Goal: Task Accomplishment & Management: Use online tool/utility

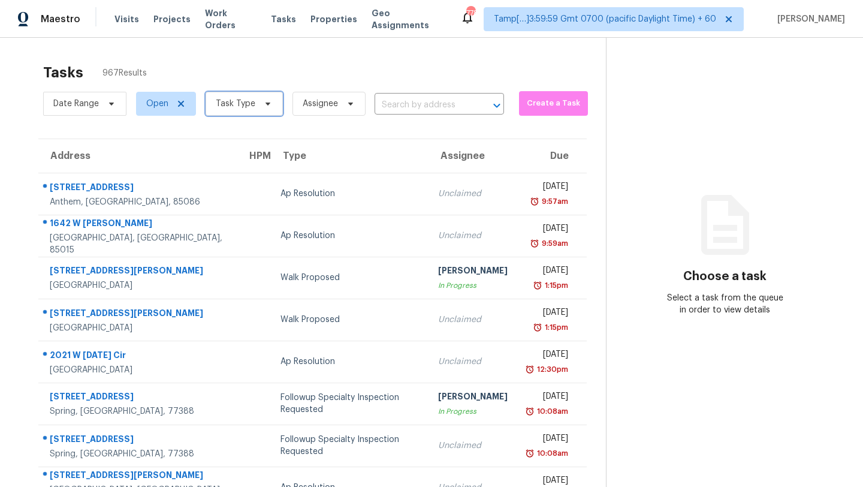
click at [240, 93] on span "Task Type" at bounding box center [244, 104] width 77 height 24
click at [245, 108] on span "Task Type" at bounding box center [236, 104] width 40 height 12
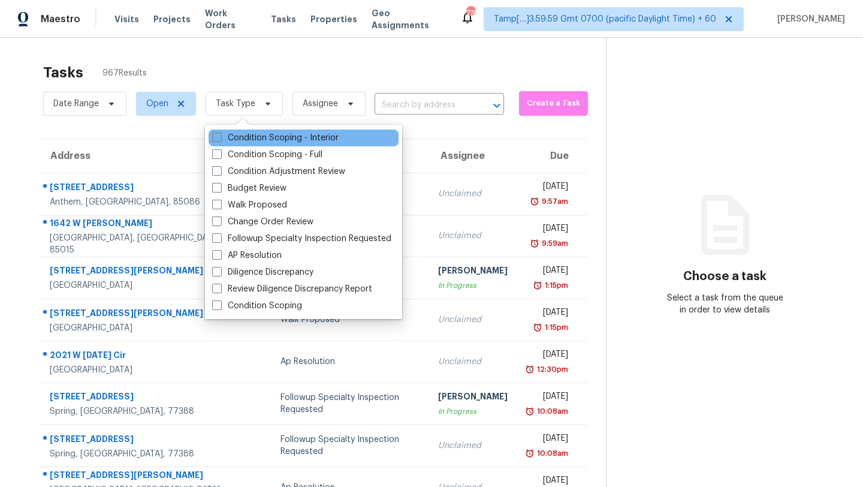
click at [246, 138] on label "Condition Scoping - Interior" at bounding box center [275, 138] width 126 height 12
click at [220, 138] on input "Condition Scoping - Interior" at bounding box center [216, 136] width 8 height 8
checkbox input "true"
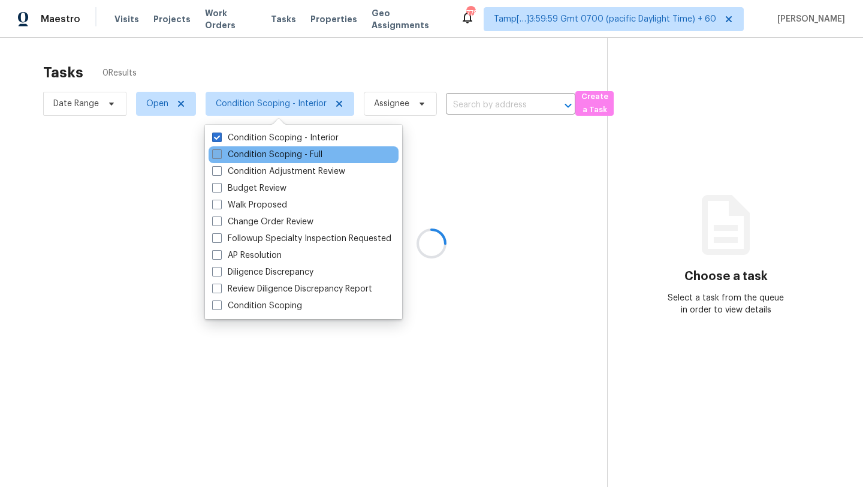
click at [247, 159] on label "Condition Scoping - Full" at bounding box center [267, 155] width 110 height 12
click at [220, 156] on input "Condition Scoping - Full" at bounding box center [216, 153] width 8 height 8
checkbox input "true"
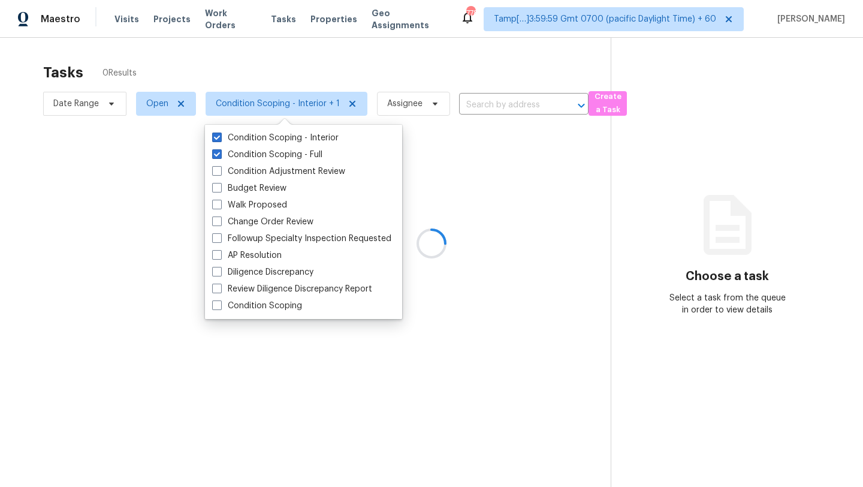
click at [314, 66] on div at bounding box center [431, 243] width 863 height 487
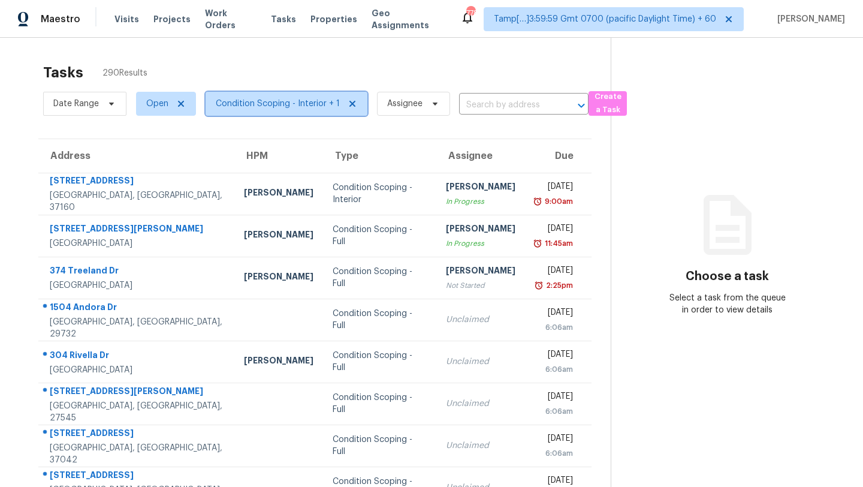
click at [263, 106] on span "Condition Scoping - Interior + 1" at bounding box center [278, 104] width 124 height 12
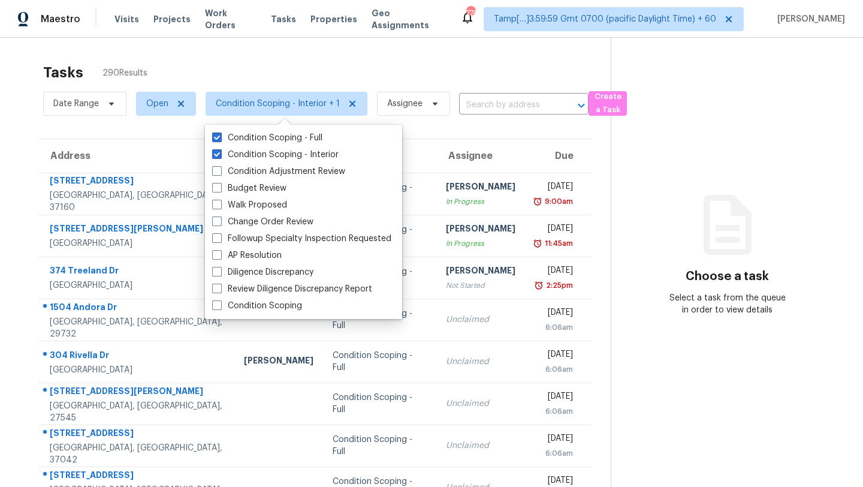
click at [312, 71] on div "Tasks 290 Results" at bounding box center [327, 72] width 568 height 31
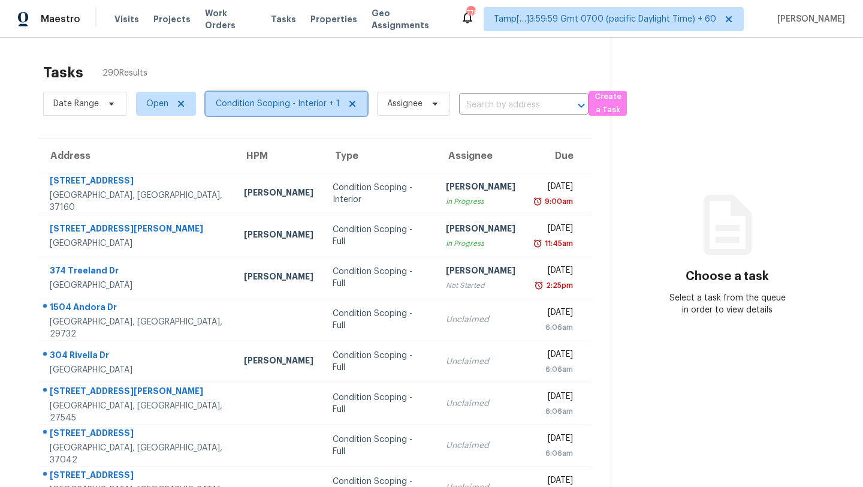
click at [284, 104] on span "Condition Scoping - Interior + 1" at bounding box center [278, 104] width 124 height 12
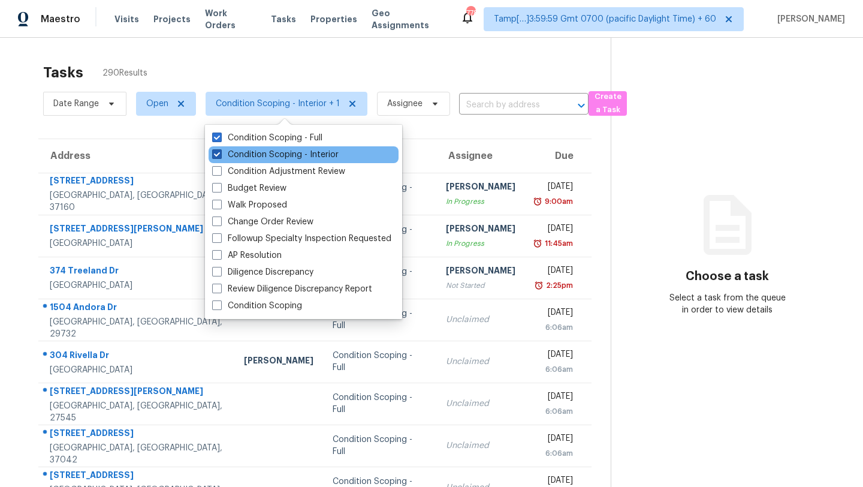
click at [265, 154] on label "Condition Scoping - Interior" at bounding box center [275, 155] width 126 height 12
click at [220, 154] on input "Condition Scoping - Interior" at bounding box center [216, 153] width 8 height 8
checkbox input "false"
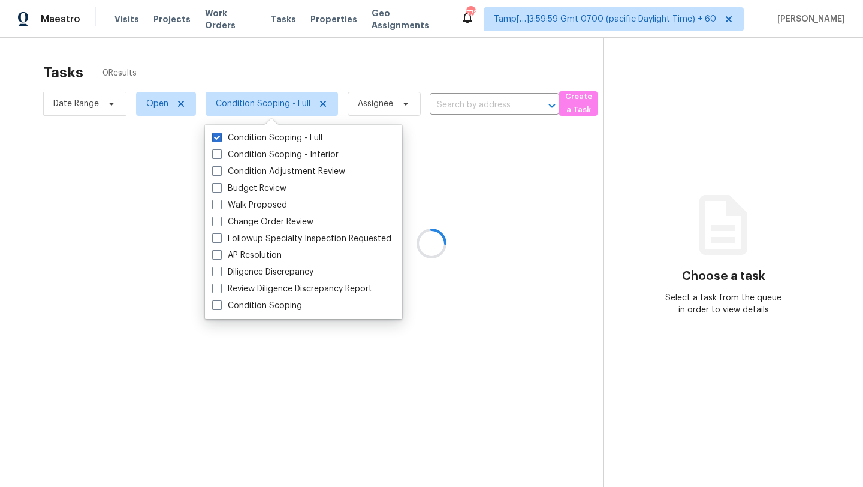
click at [318, 58] on div at bounding box center [431, 243] width 863 height 487
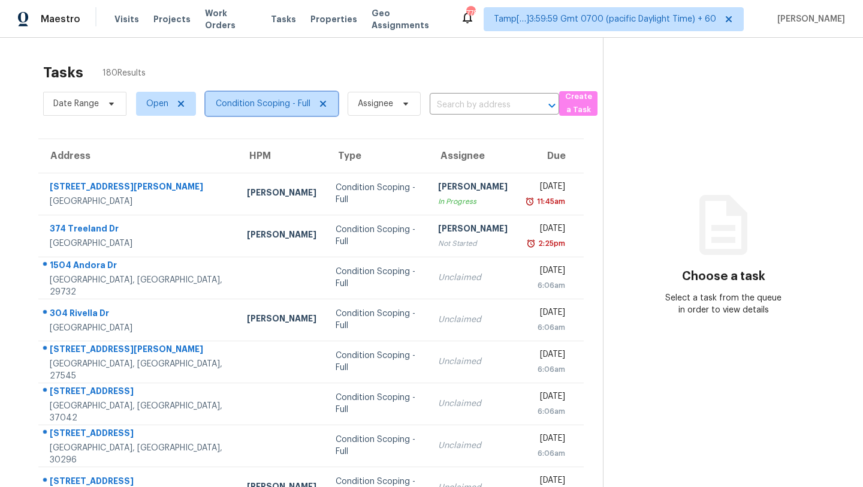
click at [231, 101] on span "Condition Scoping - Full" at bounding box center [263, 104] width 95 height 12
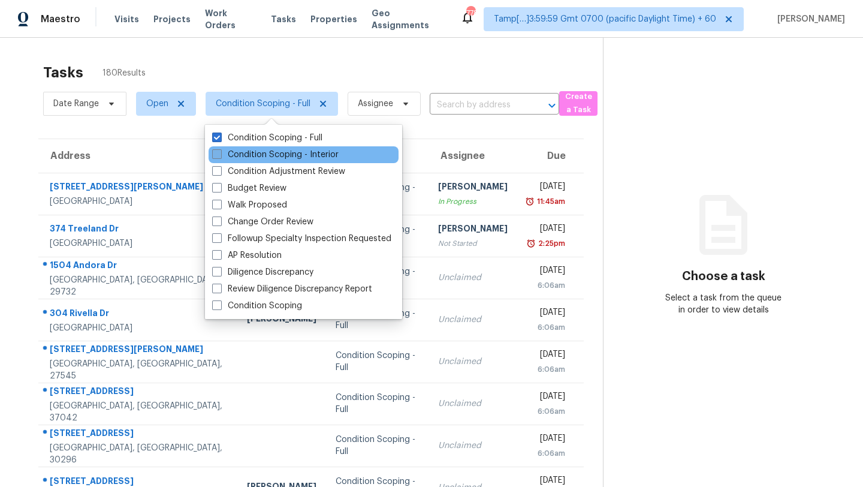
click at [234, 153] on label "Condition Scoping - Interior" at bounding box center [275, 155] width 126 height 12
click at [220, 153] on input "Condition Scoping - Interior" at bounding box center [216, 153] width 8 height 8
checkbox input "true"
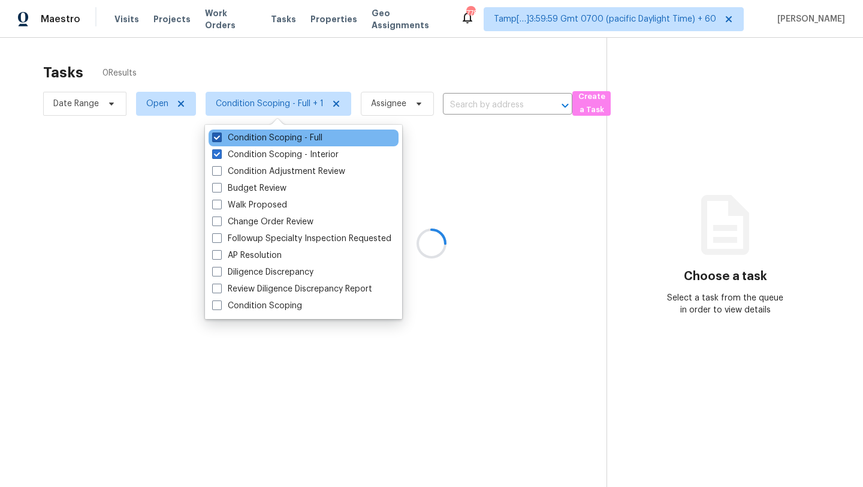
click at [234, 140] on label "Condition Scoping - Full" at bounding box center [267, 138] width 110 height 12
click at [220, 140] on input "Condition Scoping - Full" at bounding box center [216, 136] width 8 height 8
checkbox input "false"
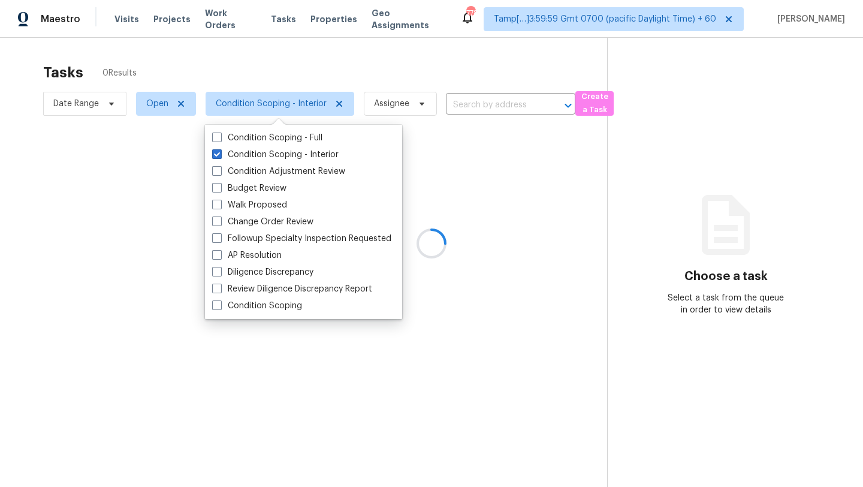
click at [254, 77] on div at bounding box center [431, 243] width 863 height 487
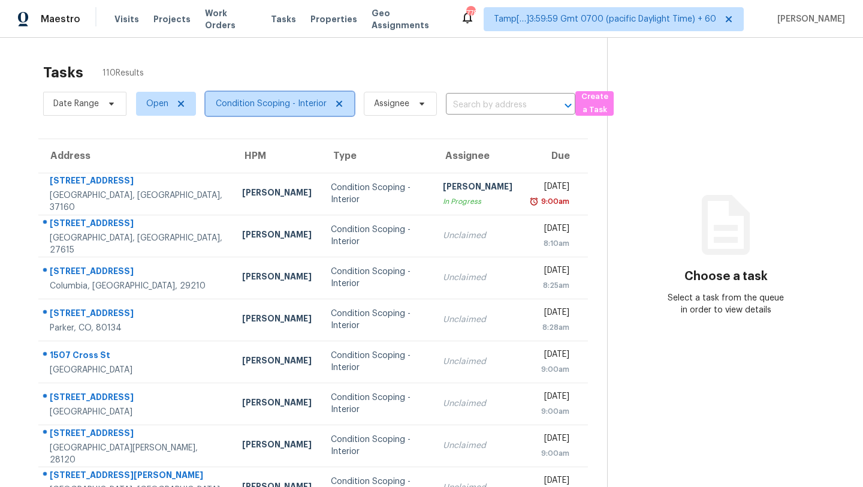
click at [289, 101] on span "Condition Scoping - Interior" at bounding box center [271, 104] width 111 height 12
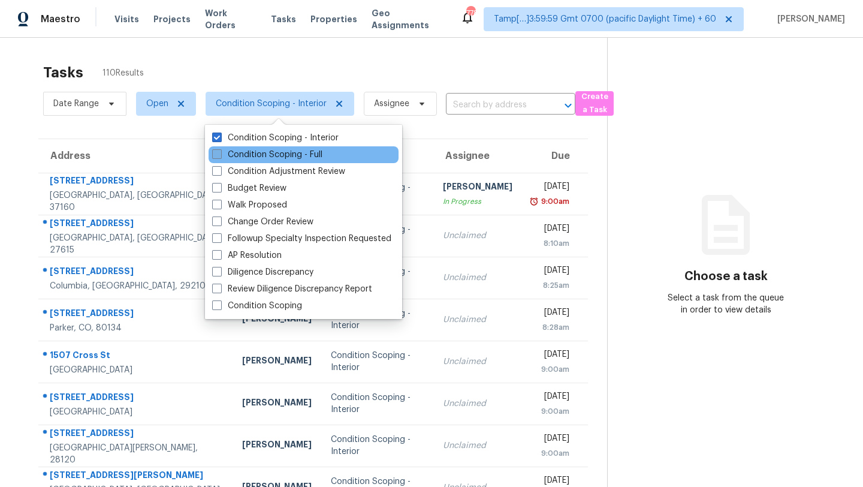
click at [273, 155] on label "Condition Scoping - Full" at bounding box center [267, 155] width 110 height 12
click at [220, 155] on input "Condition Scoping - Full" at bounding box center [216, 153] width 8 height 8
checkbox input "true"
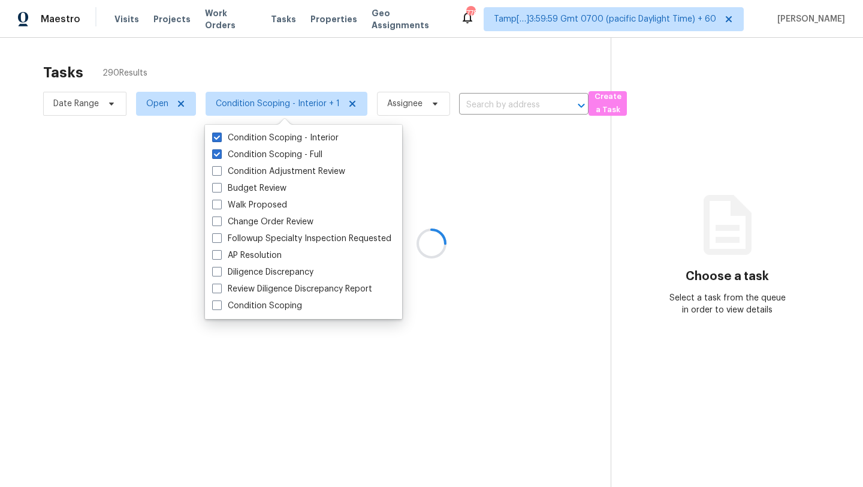
click at [336, 64] on div at bounding box center [431, 243] width 863 height 487
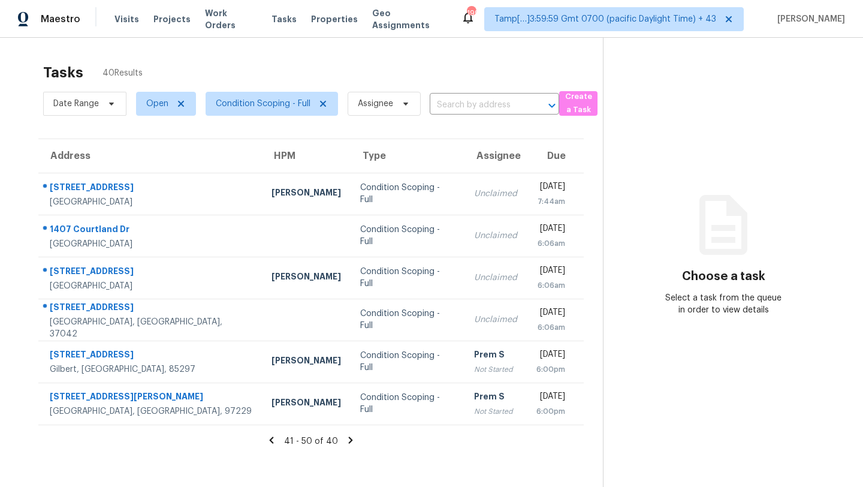
scroll to position [3, 0]
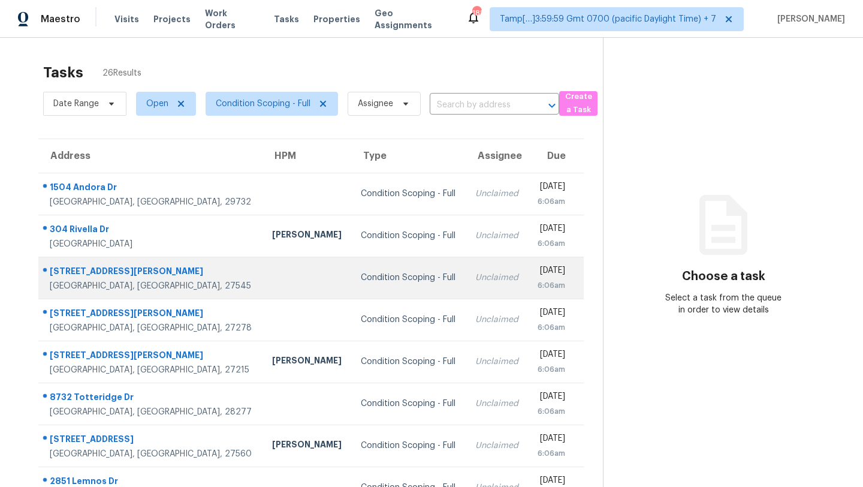
scroll to position [137, 0]
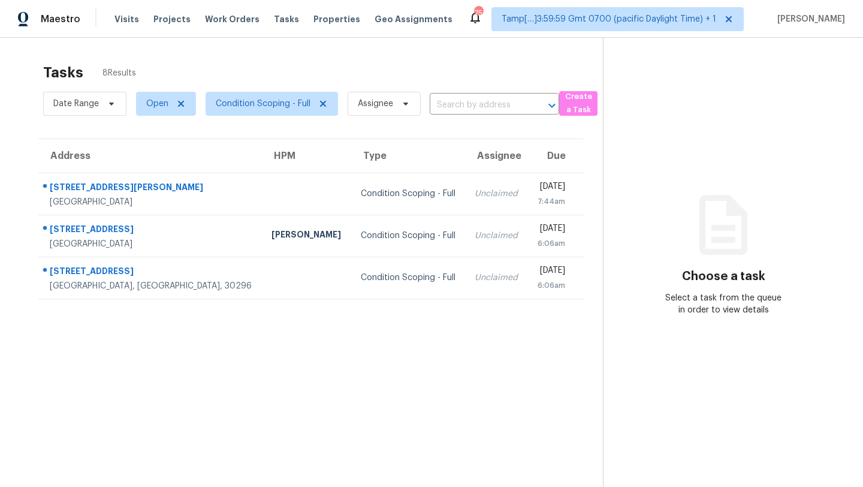
scroll to position [38, 0]
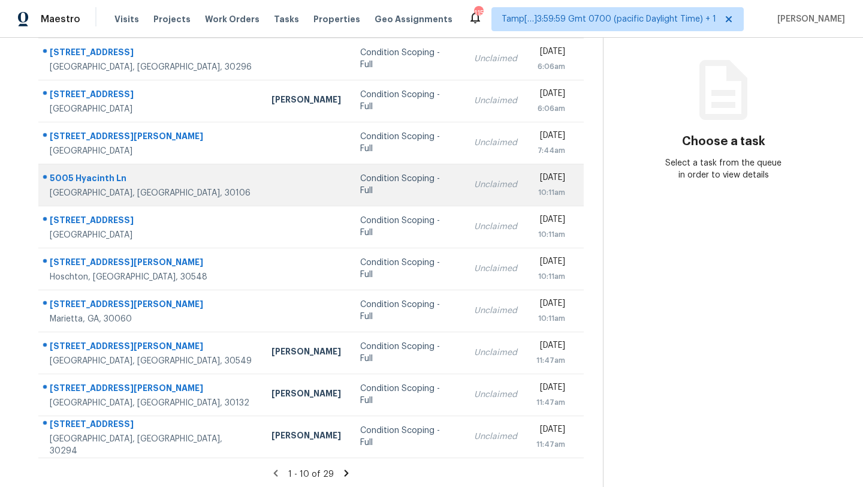
scroll to position [137, 0]
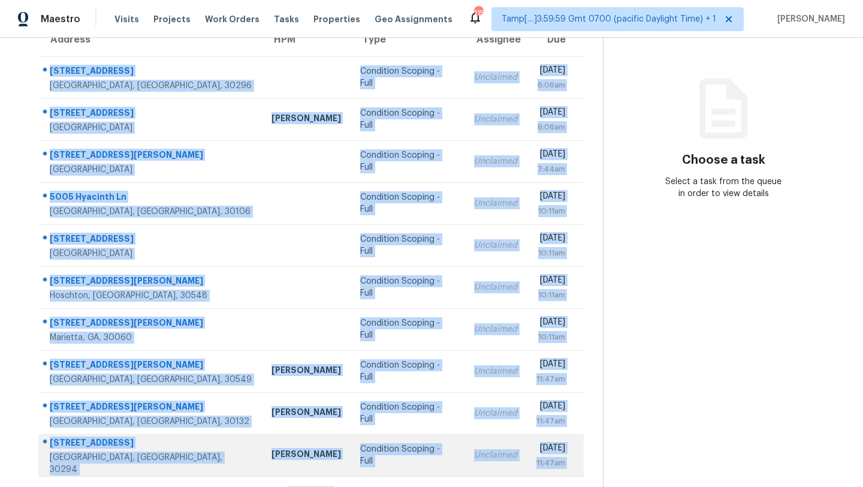
scroll to position [137, 0]
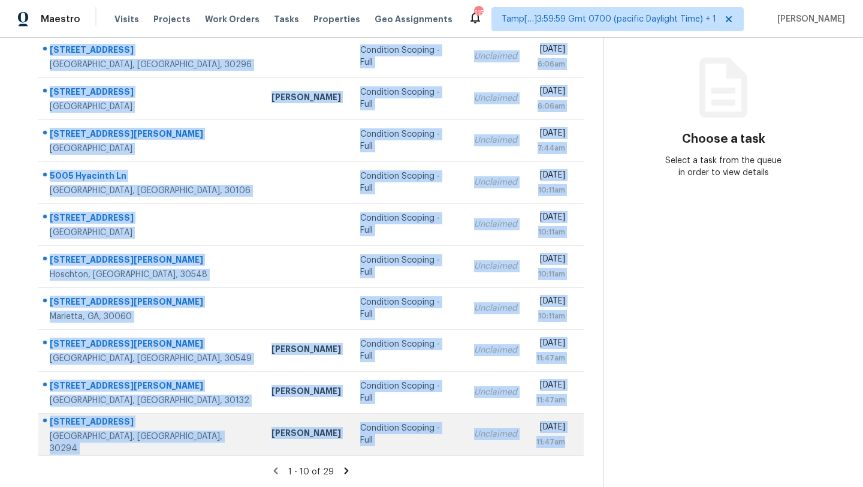
drag, startPoint x: 43, startPoint y: 177, endPoint x: 568, endPoint y: 444, distance: 589.6
click at [568, 444] on tbody "6027 Oak Bend Ct Riverdale, GA, 30296 Condition Scoping - Full Unclaimed Thu, S…" at bounding box center [311, 245] width 546 height 420
copy tbody "6027 Oak Bend Ct Riverdale, GA, 30296 Condition Scoping - Full Unclaimed Thu, S…"
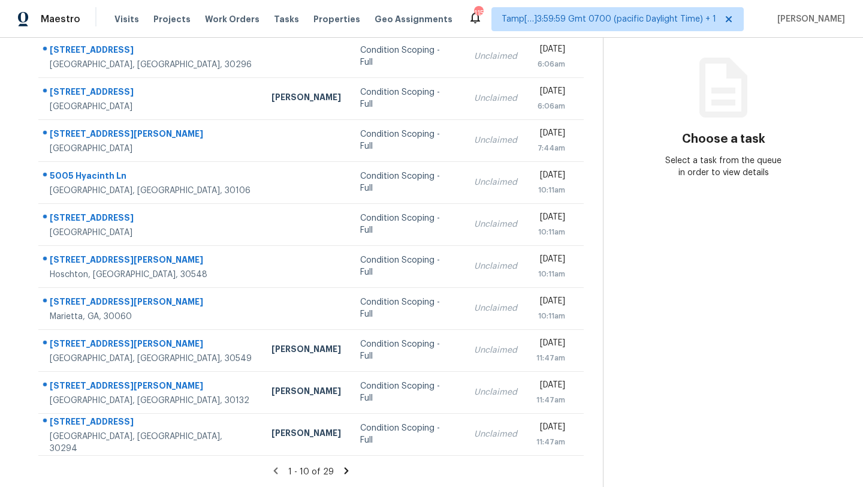
click at [342, 471] on icon at bounding box center [346, 470] width 11 height 11
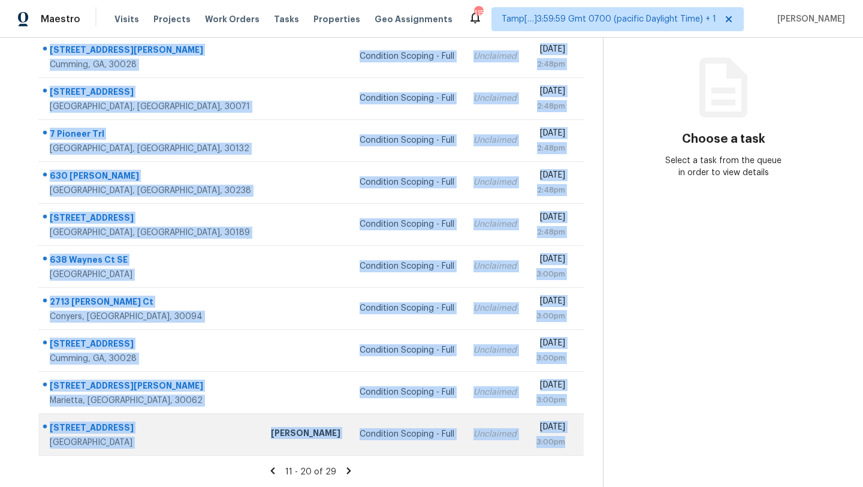
drag, startPoint x: 40, startPoint y: 177, endPoint x: 579, endPoint y: 450, distance: 604.0
click at [579, 450] on tbody "5075 Hamby Hollow Ln Cumming, GA, 30028 Condition Scoping - Full Unclaimed Thu,…" at bounding box center [311, 245] width 546 height 420
copy tbody "5075 Hamby Hollow Ln Cumming, GA, 30028 Condition Scoping - Full Unclaimed Thu,…"
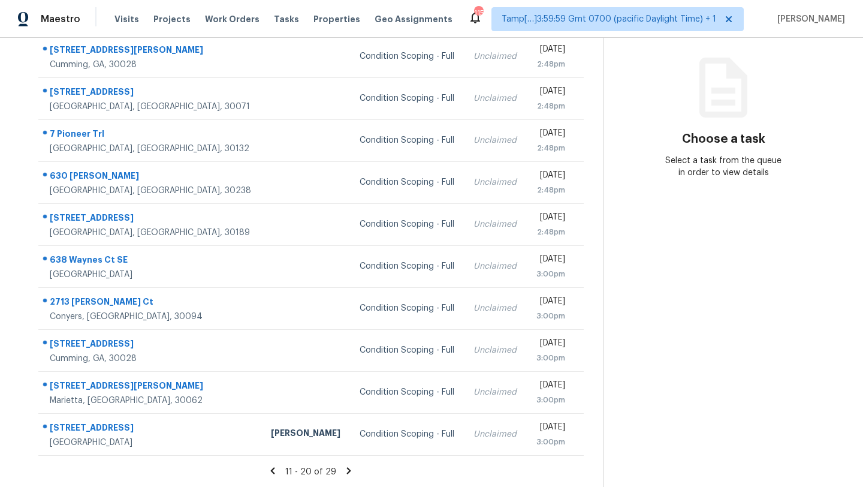
click at [349, 471] on icon at bounding box center [349, 470] width 11 height 11
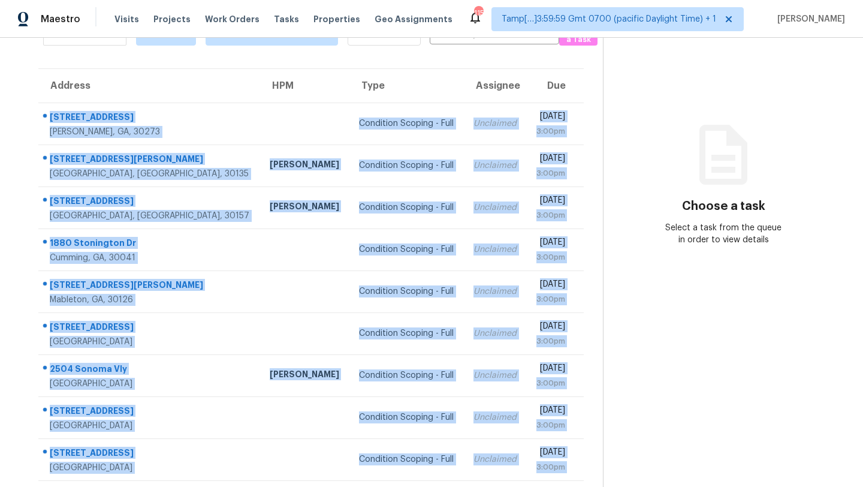
scroll to position [95, 0]
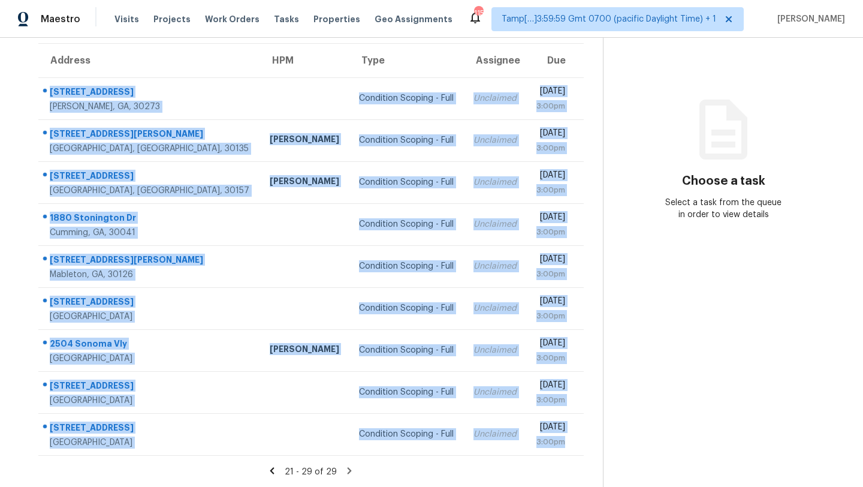
drag, startPoint x: 43, startPoint y: 110, endPoint x: 577, endPoint y: 455, distance: 636.1
click at [577, 455] on section "Tasks 29 Results Date Range Open Condition Scoping - Full Assignee ​ Create a T…" at bounding box center [311, 225] width 584 height 526
copy tbody "3401 Mosswood Ln Rex, GA, 30273 Condition Scoping - Full Unclaimed Thu, Sep 4th…"
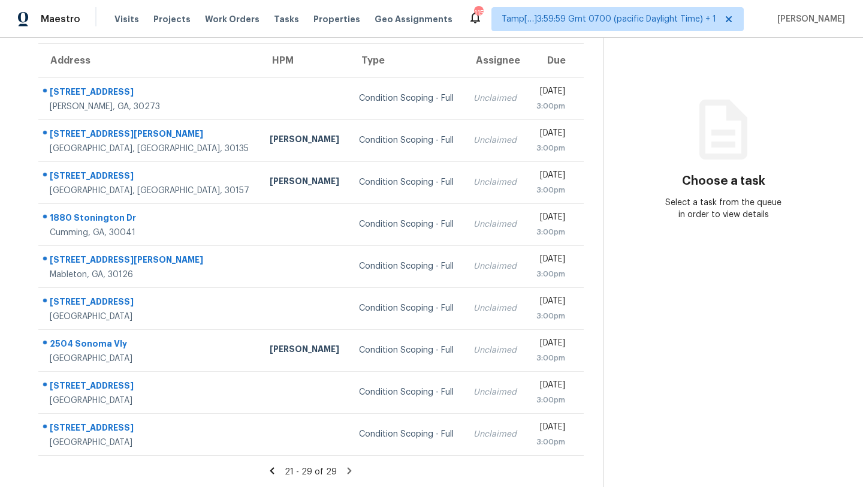
click at [348, 471] on icon at bounding box center [350, 470] width 4 height 7
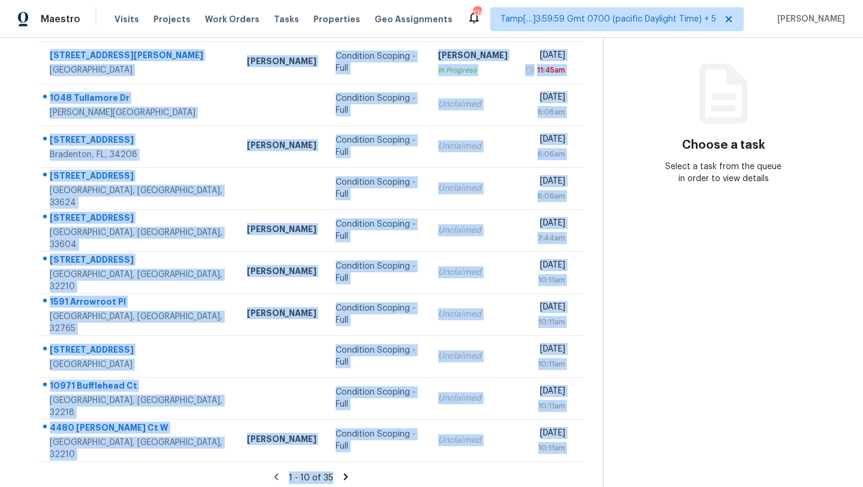
scroll to position [137, 0]
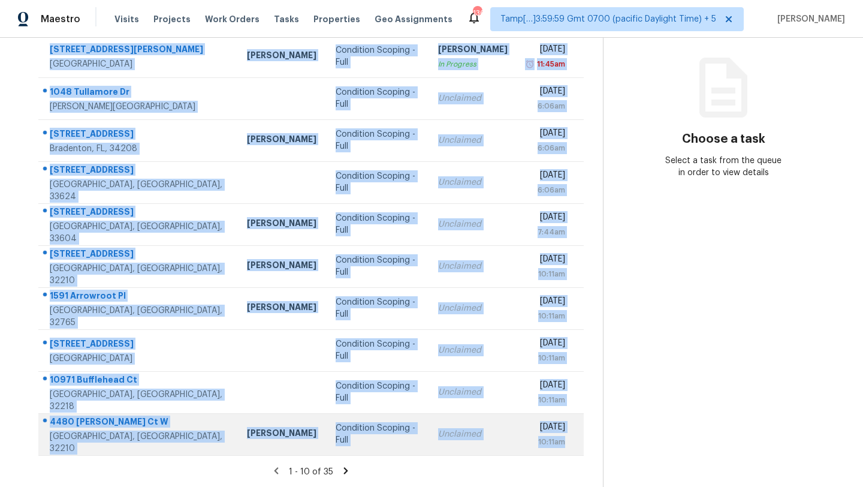
drag, startPoint x: 49, startPoint y: 135, endPoint x: 562, endPoint y: 454, distance: 604.7
click at [562, 454] on tbody "3735 Torres Cir West Palm Beach, FL, 33409 Jeff Aniello Condition Scoping - Ful…" at bounding box center [311, 245] width 546 height 420
copy tbody "3735 Torres Cir West Palm Beach, FL, 33409 Jeff Aniello Condition Scoping - Ful…"
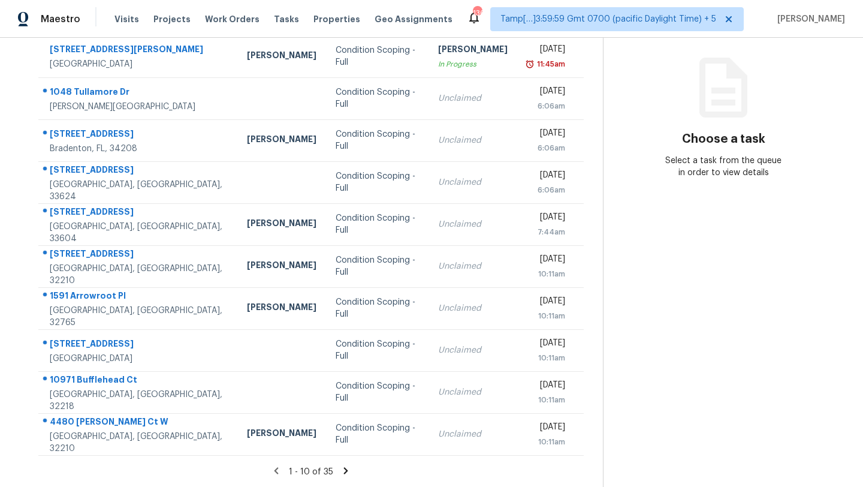
click at [345, 466] on icon at bounding box center [346, 470] width 11 height 11
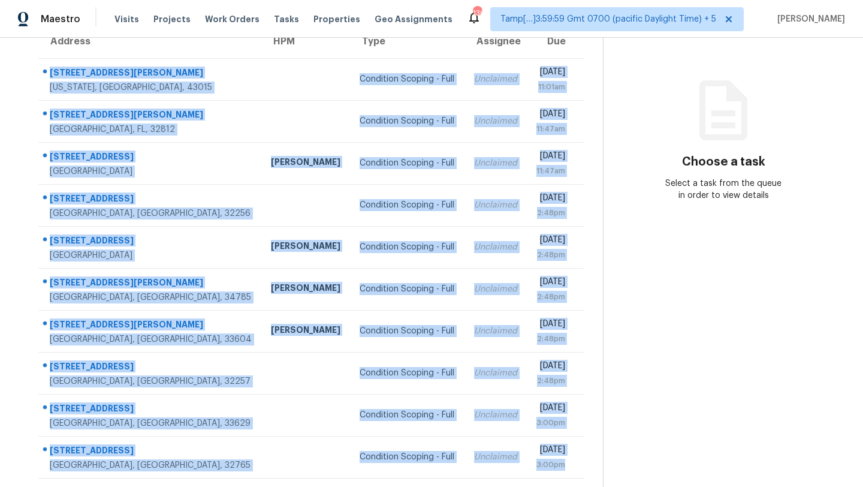
scroll to position [117, 0]
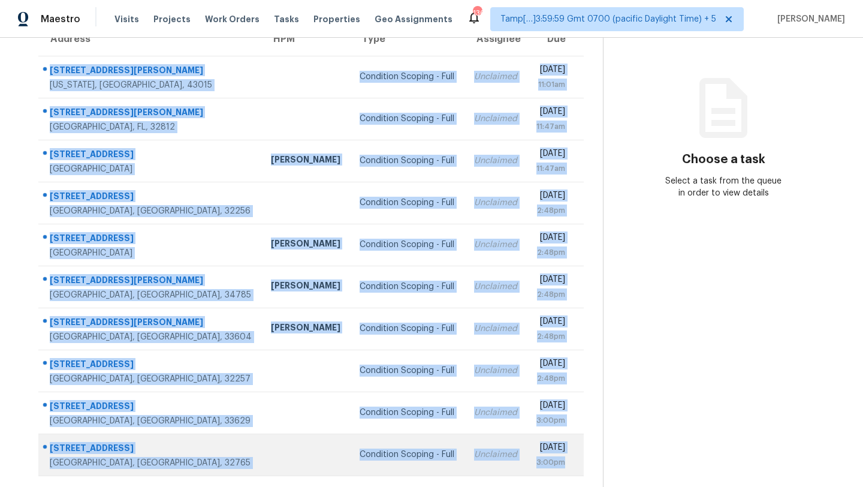
drag, startPoint x: 42, startPoint y: 73, endPoint x: 571, endPoint y: 473, distance: 663.3
click at [571, 473] on tbody "103 Cameo Woods Dr Delaware, OH, 43015 Condition Scoping - Full Unclaimed Thu, …" at bounding box center [311, 266] width 546 height 420
copy tbody "103 Cameo Woods Dr Delaware, OH, 43015 Condition Scoping - Full Unclaimed Thu, …"
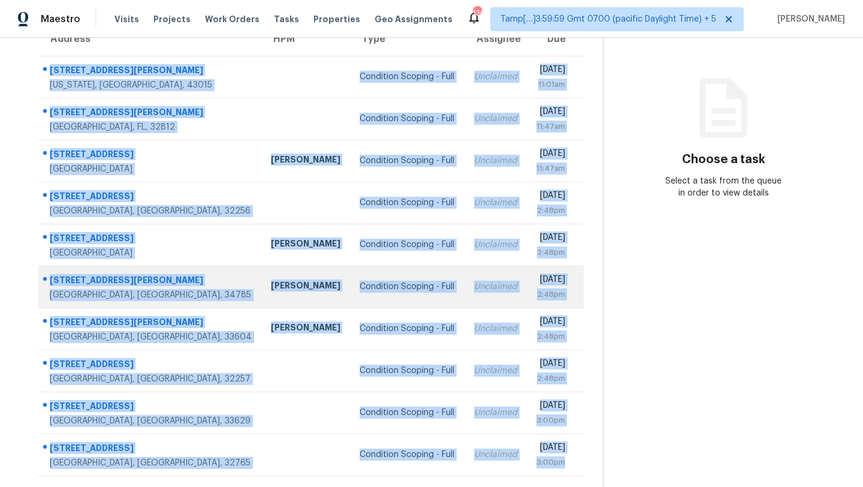
scroll to position [137, 0]
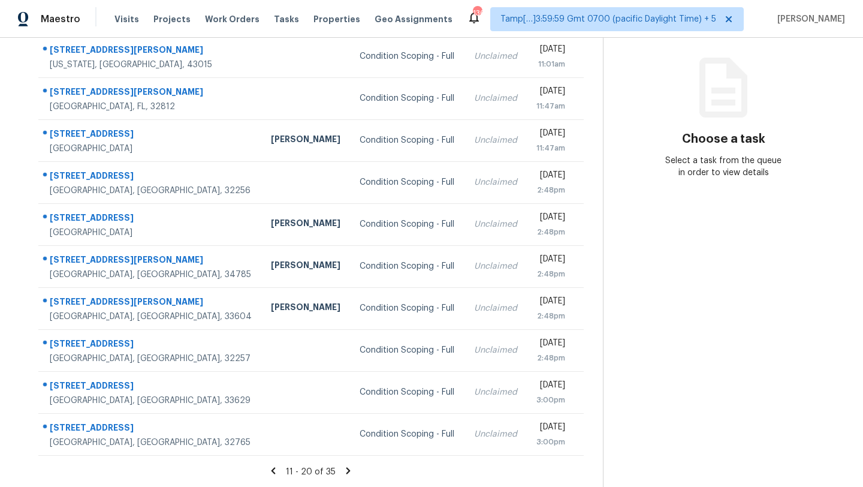
click at [351, 471] on icon at bounding box center [348, 470] width 11 height 11
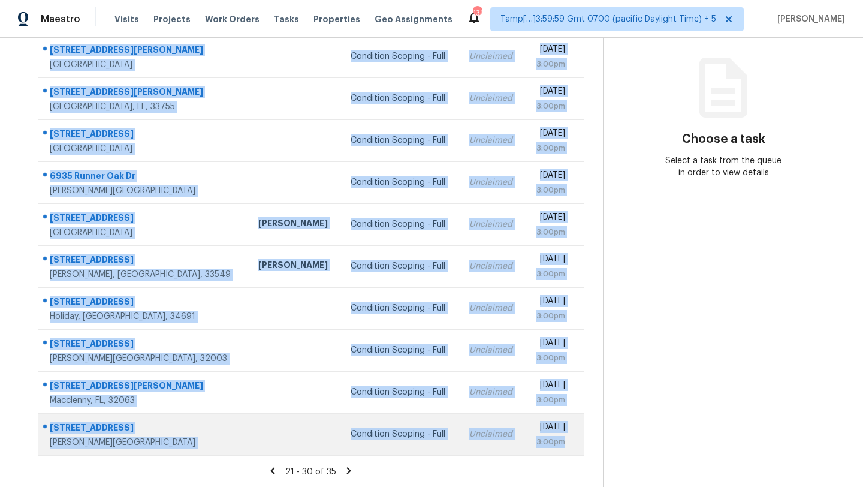
drag, startPoint x: 42, startPoint y: 125, endPoint x: 567, endPoint y: 440, distance: 612.3
click at [567, 440] on tbody "11190 SW Hadley St Port Saint Lucie, FL, 34987 Condition Scoping - Full Unclaim…" at bounding box center [311, 245] width 546 height 420
copy tbody "11190 SW Hadley St Port Saint Lucie, FL, 34987 Condition Scoping - Full Unclaim…"
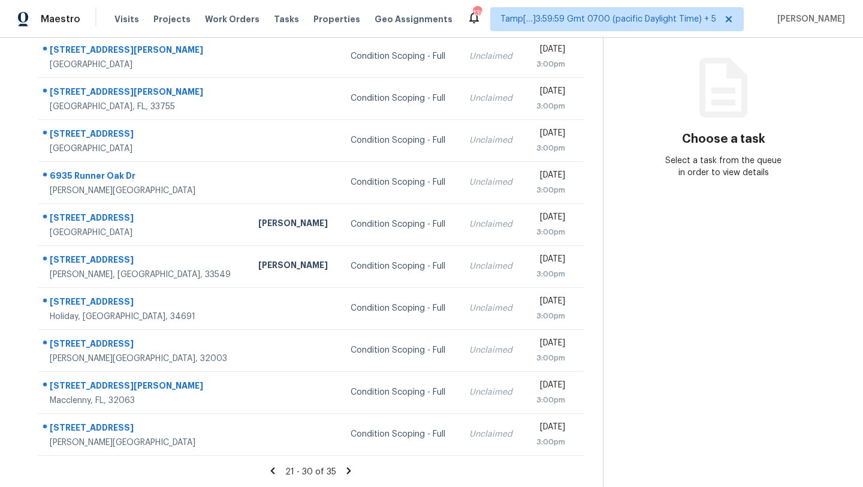
click at [349, 473] on icon at bounding box center [349, 470] width 11 height 11
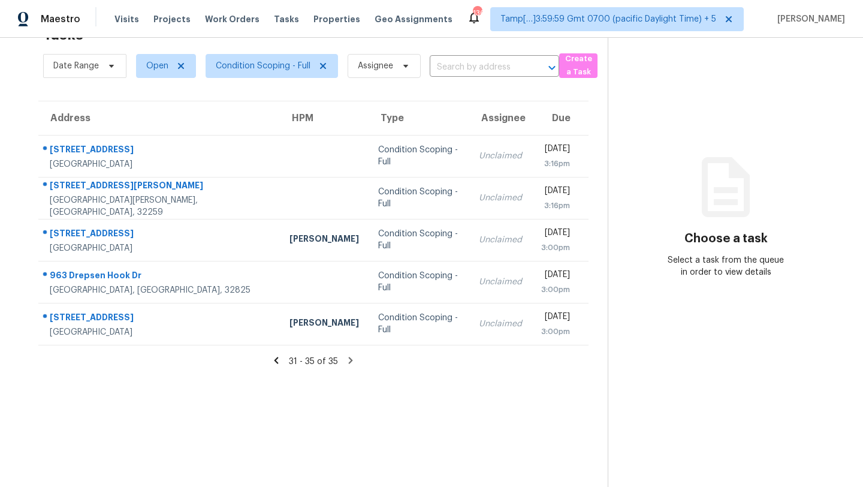
scroll to position [33, 0]
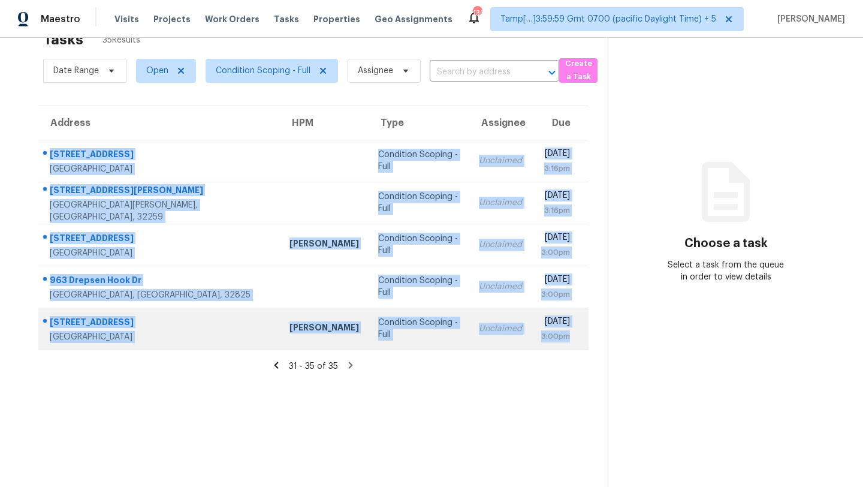
drag, startPoint x: 40, startPoint y: 144, endPoint x: 577, endPoint y: 344, distance: 572.5
click at [577, 344] on tbody "19803 Dahlia Brook Way Richmond, TX, 77407 Condition Scoping - Full Unclaimed T…" at bounding box center [313, 245] width 550 height 210
copy tbody "19803 Dahlia Brook Way Richmond, TX, 77407 Condition Scoping - Full Unclaimed T…"
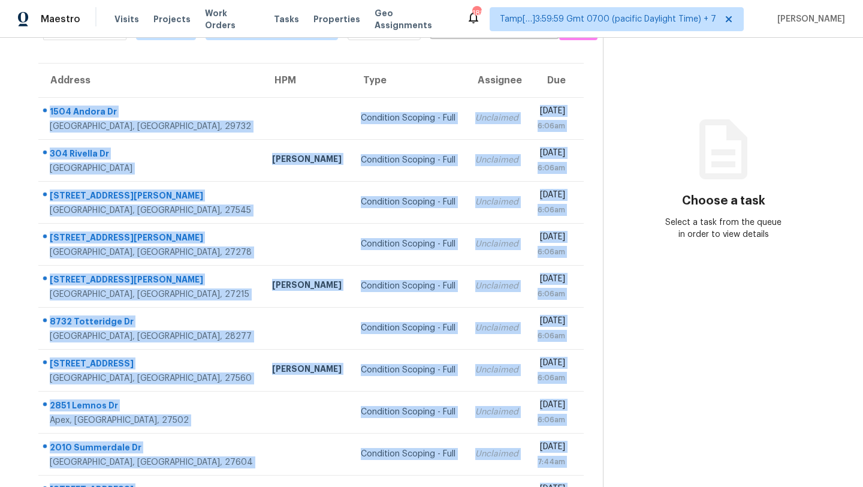
scroll to position [137, 0]
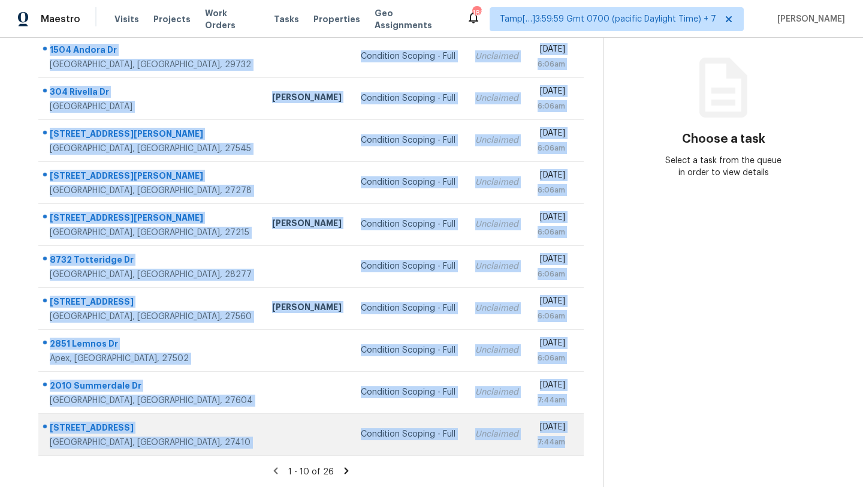
drag, startPoint x: 43, startPoint y: 179, endPoint x: 582, endPoint y: 443, distance: 600.6
click at [582, 443] on tbody "[STREET_ADDRESS] Condition Scoping - Full Unclaimed [DATE] 6:06am [STREET_ADDRE…" at bounding box center [311, 245] width 546 height 420
copy tbody "[STREET_ADDRESS] Condition Scoping - Full Unclaimed [DATE] 6:06am [STREET_ADDRE…"
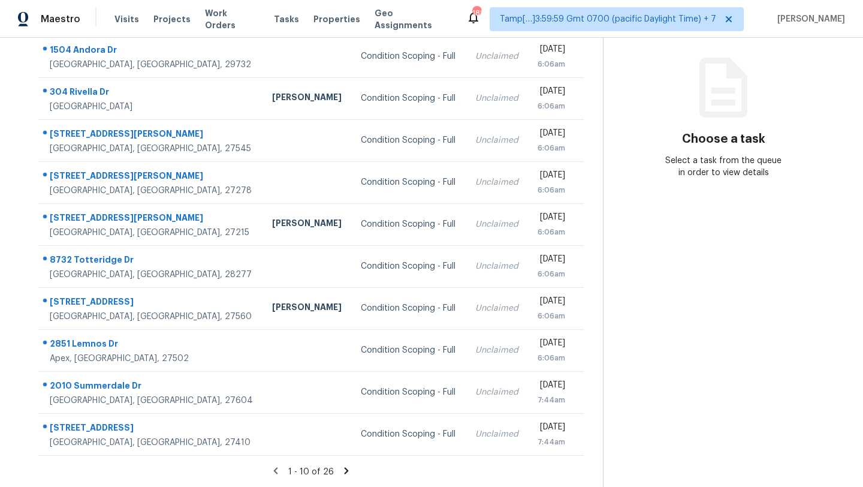
click at [347, 471] on icon at bounding box center [346, 470] width 11 height 11
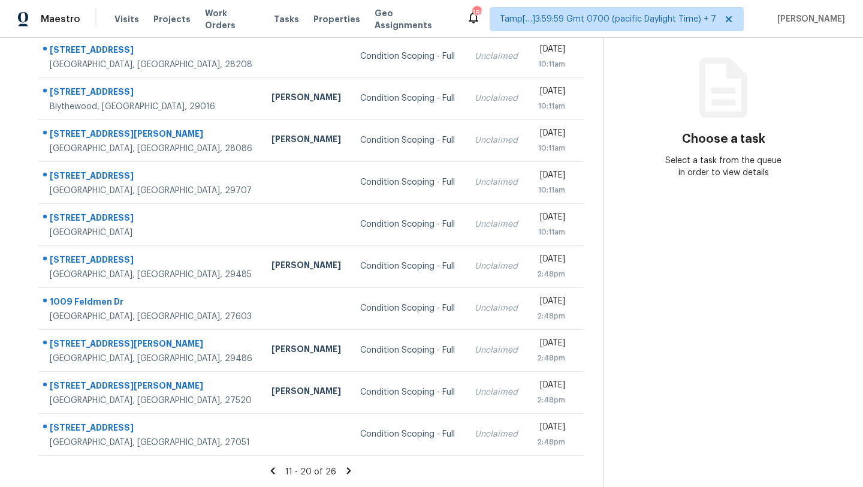
drag, startPoint x: 41, startPoint y: 106, endPoint x: 585, endPoint y: 442, distance: 639.9
click at [585, 442] on div "Address HPM Type Assignee Due [STREET_ADDRESS][PERSON_NAME] Condition Scoping -…" at bounding box center [311, 228] width 584 height 454
copy table "Address HPM Type Assignee Due"
click at [350, 471] on icon at bounding box center [349, 470] width 11 height 11
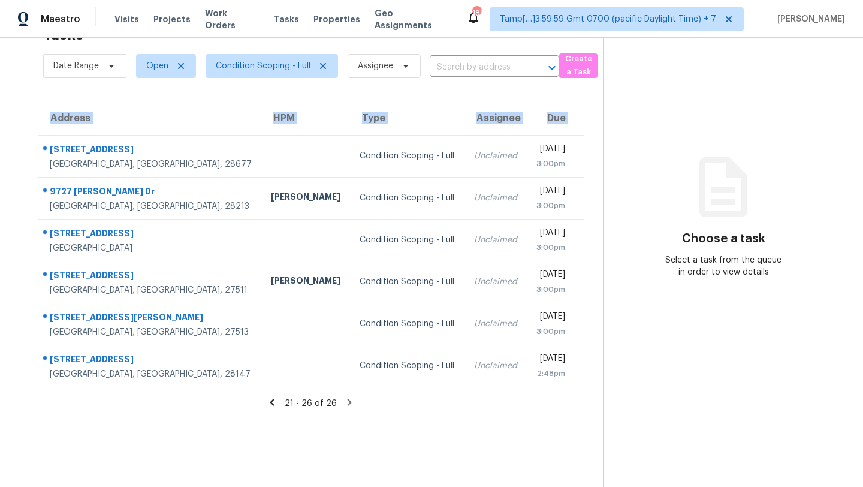
drag, startPoint x: 43, startPoint y: 141, endPoint x: 592, endPoint y: 380, distance: 599.0
click at [592, 381] on div "Address HPM Type Assignee Due 411 Windsor Ln Statesville, NC, 28677 Condition S…" at bounding box center [311, 244] width 584 height 287
copy table "Address HPM Type Assignee Due"
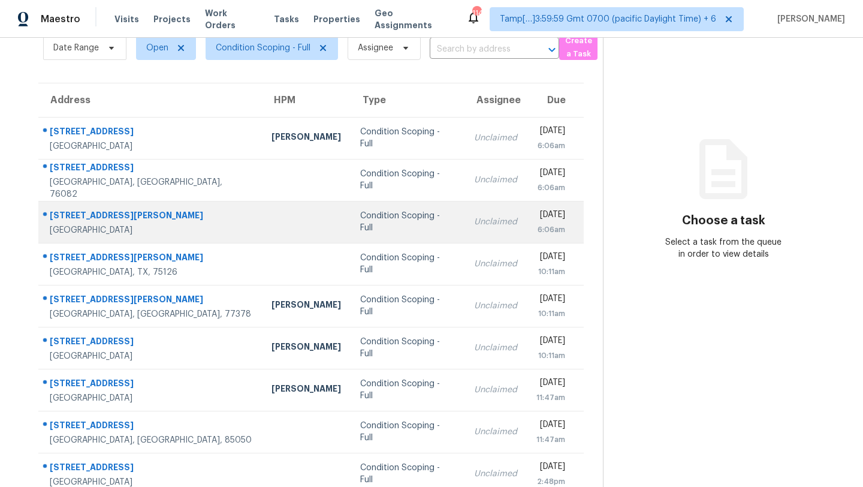
scroll to position [12, 0]
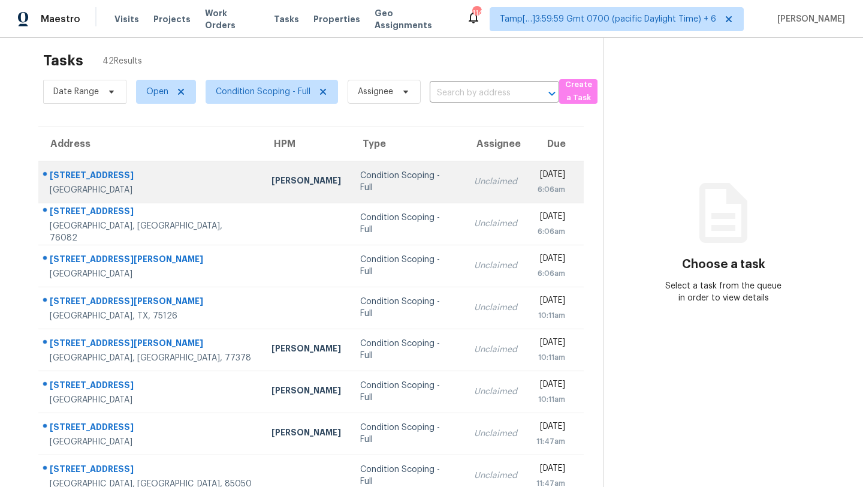
click at [43, 167] on td "15515 Leavalley Cir Dallas, TX, 75248" at bounding box center [150, 182] width 224 height 42
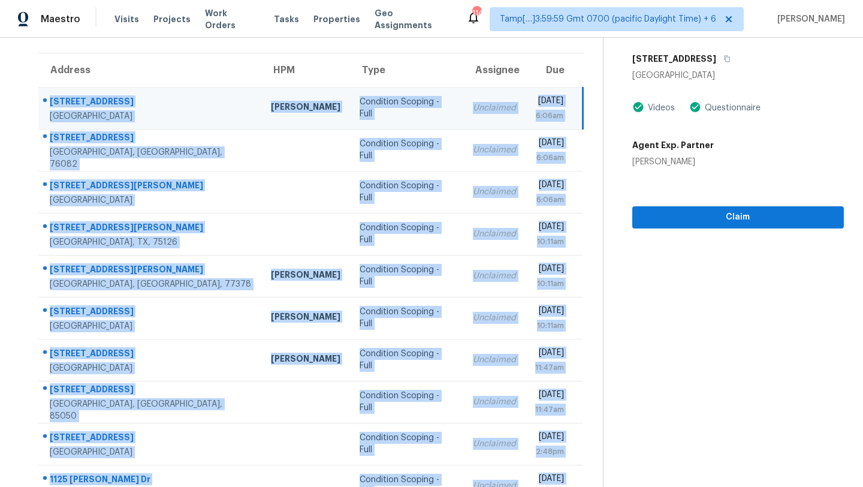
scroll to position [137, 0]
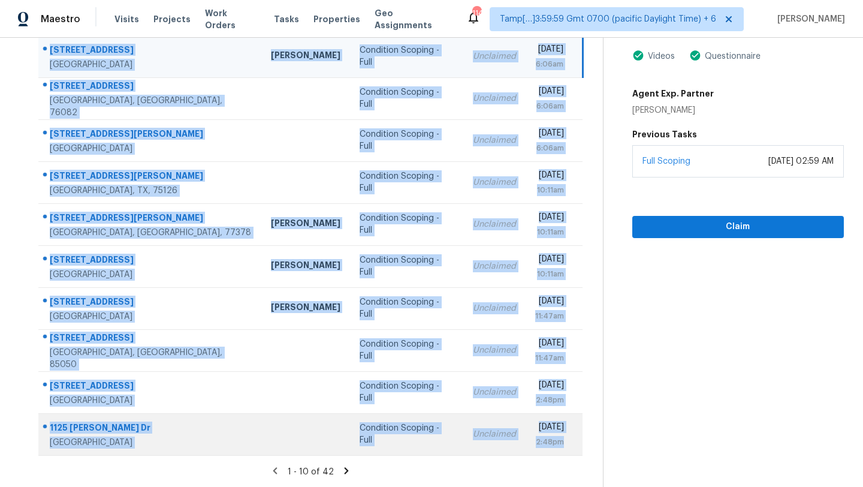
drag, startPoint x: 43, startPoint y: 167, endPoint x: 567, endPoint y: 444, distance: 593.2
click at [568, 444] on tbody "15515 Leavalley Cir Dallas, TX, 75248 RonDerrick Jackson Condition Scoping - Fu…" at bounding box center [310, 245] width 544 height 420
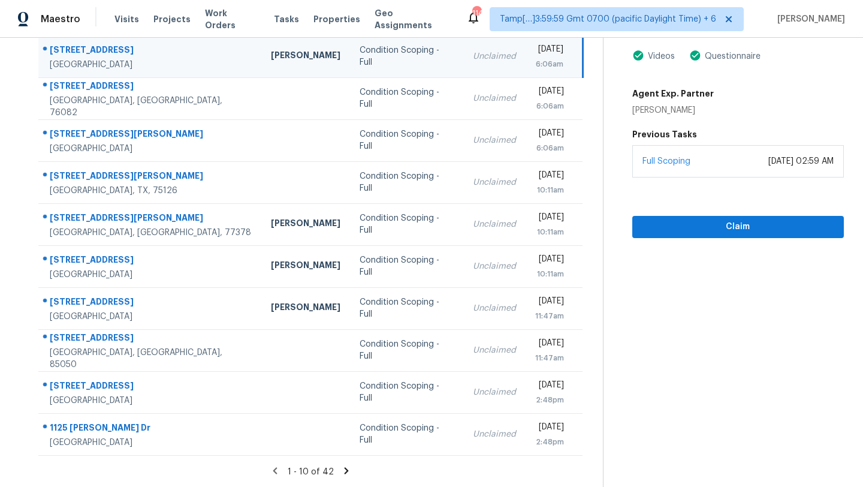
click at [344, 470] on icon at bounding box center [346, 470] width 11 height 11
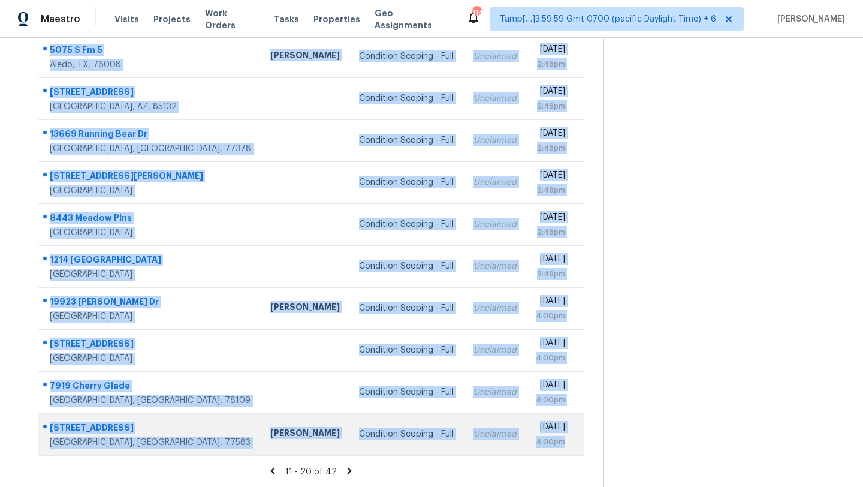
drag, startPoint x: 41, startPoint y: 179, endPoint x: 573, endPoint y: 444, distance: 593.9
click at [573, 444] on tbody "5075 S Fm 5 Aledo, TX, 76008 Jason Fletcher Condition Scoping - Full Unclaimed …" at bounding box center [311, 245] width 546 height 420
copy tbody "5075 S Fm 5 Aledo, TX, 76008 Jason Fletcher Condition Scoping - Full Unclaimed …"
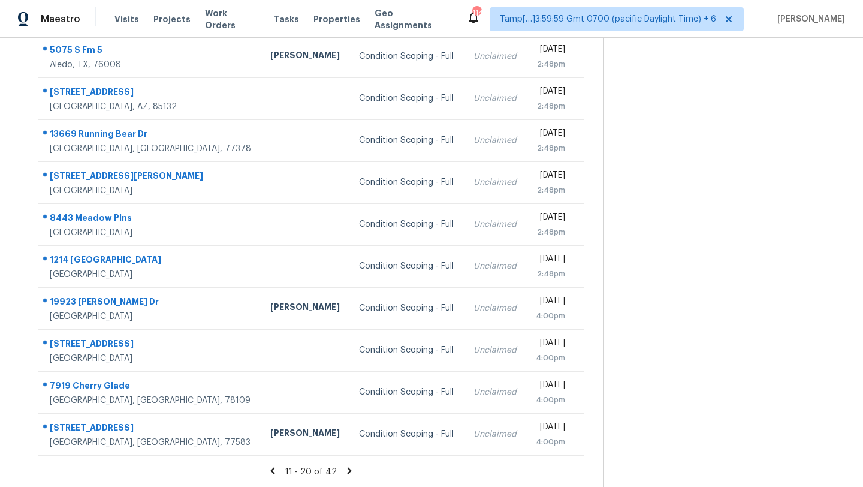
click at [345, 470] on icon at bounding box center [349, 470] width 11 height 11
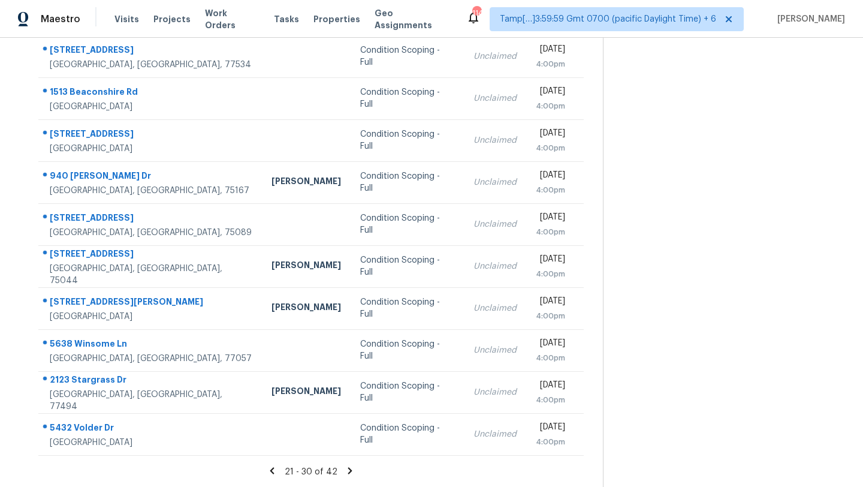
drag, startPoint x: 41, startPoint y: 109, endPoint x: 593, endPoint y: 441, distance: 643.8
click at [593, 441] on div "Address HPM Type Assignee Due 5211 3rd St Danbury, TX, 77534 Condition Scoping …" at bounding box center [311, 228] width 584 height 454
copy table "Address HPM Type Assignee Due"
click at [350, 470] on icon at bounding box center [350, 470] width 4 height 7
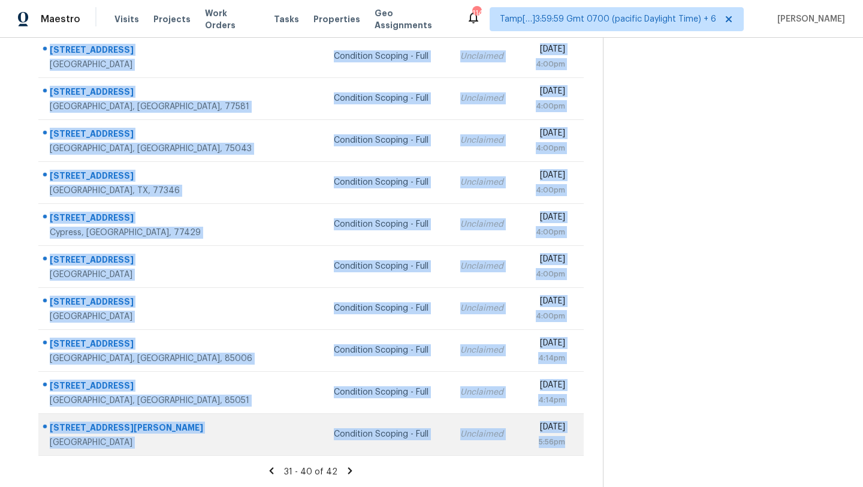
drag, startPoint x: 41, startPoint y: 131, endPoint x: 572, endPoint y: 450, distance: 619.2
click at [572, 450] on tbody "10426 Carina Cloud Ln Richmond, TX, 77406 Condition Scoping - Full Unclaimed Th…" at bounding box center [311, 245] width 546 height 420
copy tbody "10426 Carina Cloud Ln Richmond, TX, 77406 Condition Scoping - Full Unclaimed Th…"
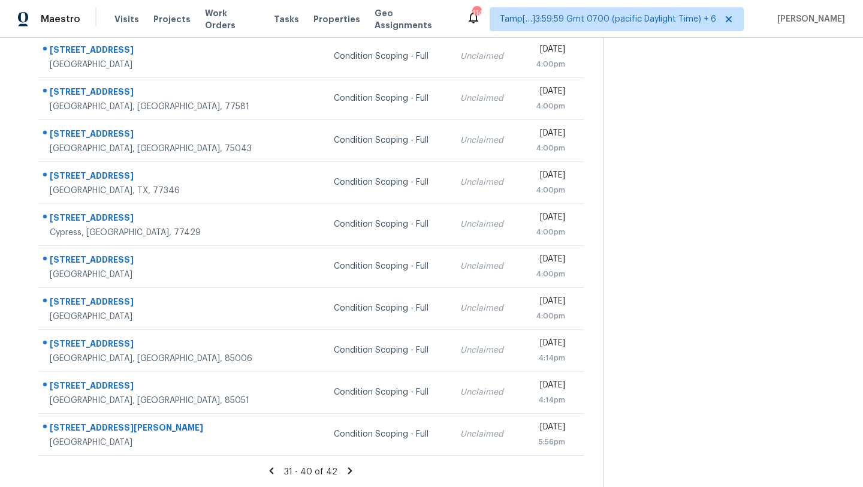
click at [349, 469] on icon at bounding box center [350, 470] width 4 height 7
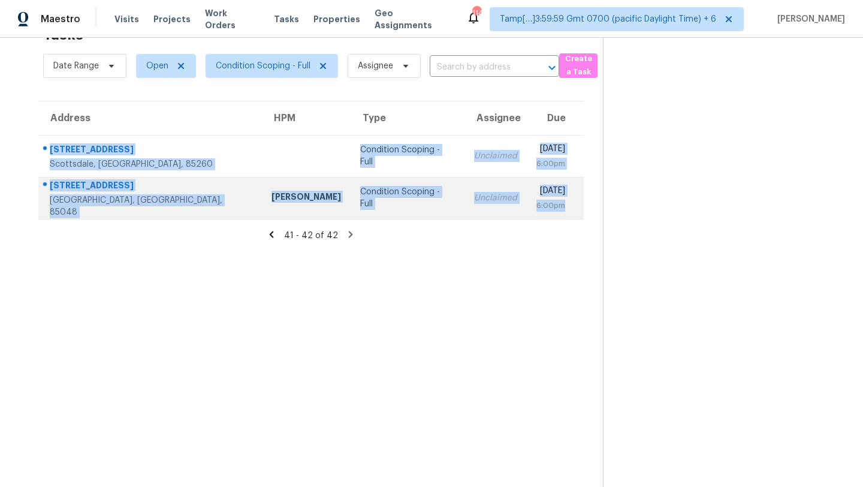
drag, startPoint x: 41, startPoint y: 143, endPoint x: 576, endPoint y: 204, distance: 538.2
click at [576, 205] on tbody "8845 E Sunnyside Dr Scottsdale, AZ, 85260 Condition Scoping - Full Unclaimed Th…" at bounding box center [311, 177] width 546 height 84
copy tbody "8845 E Sunnyside Dr Scottsdale, AZ, 85260 Condition Scoping - Full Unclaimed Th…"
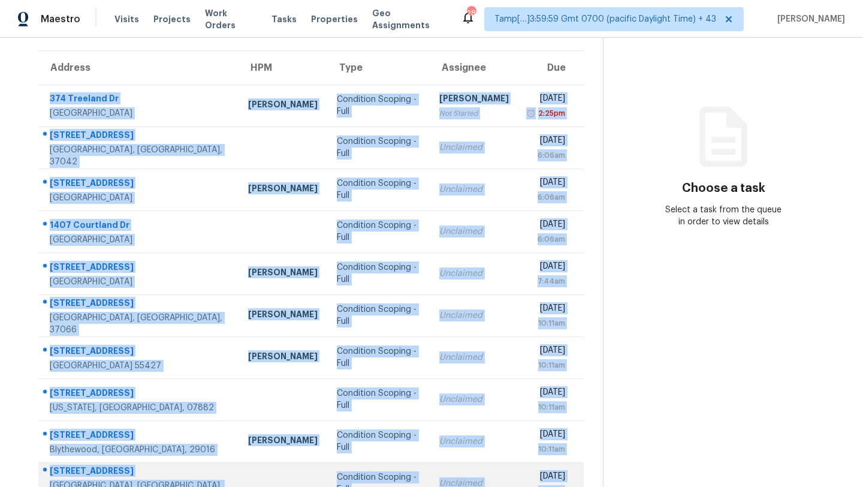
scroll to position [137, 0]
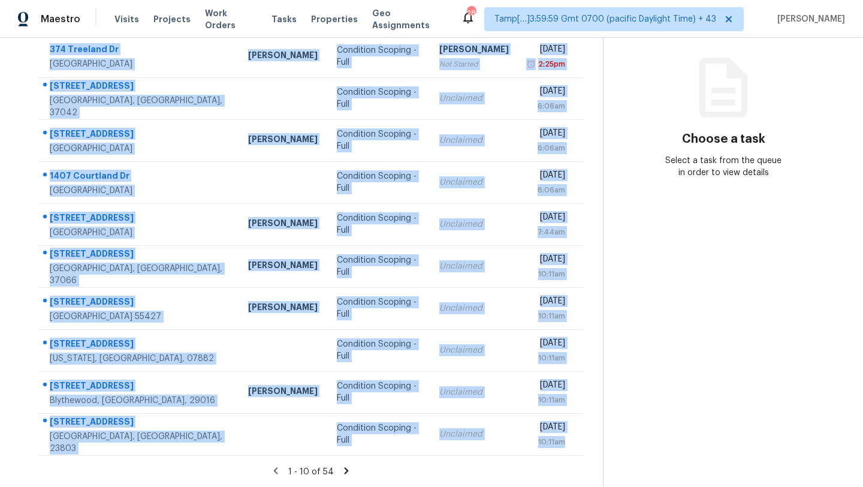
drag, startPoint x: 49, startPoint y: 179, endPoint x: 584, endPoint y: 447, distance: 598.4
click at [584, 448] on div "Address HPM Type Assignee Due [STREET_ADDRESS] [PERSON_NAME] Condition Scoping …" at bounding box center [311, 228] width 584 height 454
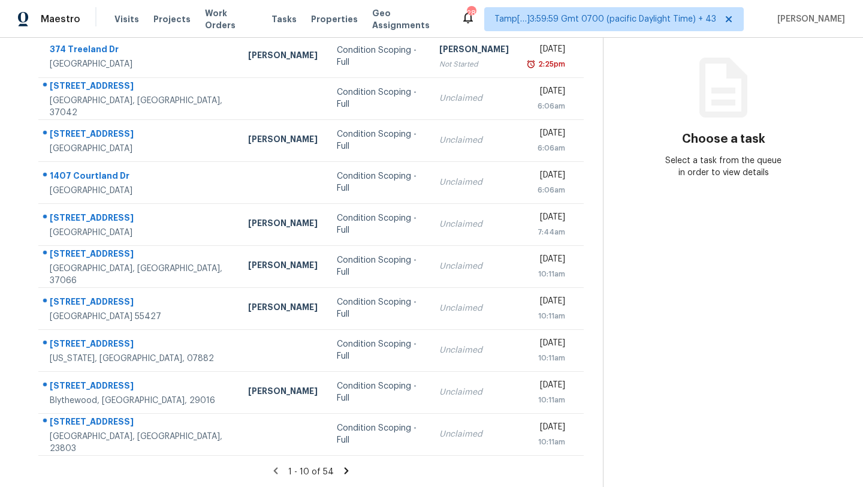
copy thead "Address HPM Type Assignee Due"
click at [31, 207] on div "Address HPM Type Assignee Due [STREET_ADDRESS] [PERSON_NAME] Condition Scoping …" at bounding box center [311, 228] width 584 height 454
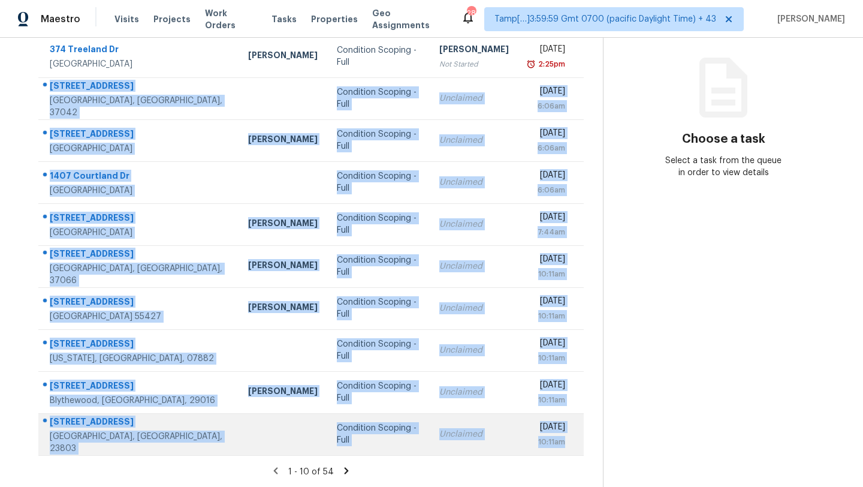
drag, startPoint x: 41, startPoint y: 153, endPoint x: 577, endPoint y: 442, distance: 608.4
click at [576, 443] on tbody "[STREET_ADDRESS] [PERSON_NAME] Condition Scoping - Full [PERSON_NAME] Not Start…" at bounding box center [311, 245] width 546 height 420
copy tbody "[STREET_ADDRESS] Condition Scoping - Full Unclaimed [DATE] 6:06am [STREET_ADDRE…"
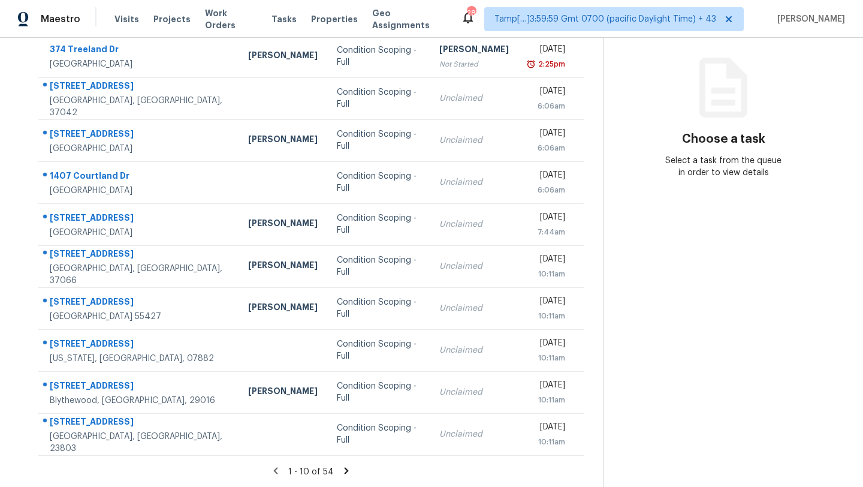
click at [342, 456] on section "Tasks 54 Results Date Range Open Condition Scoping - Full Assignee ​ Create a T…" at bounding box center [311, 204] width 584 height 568
click at [344, 474] on icon at bounding box center [346, 470] width 11 height 11
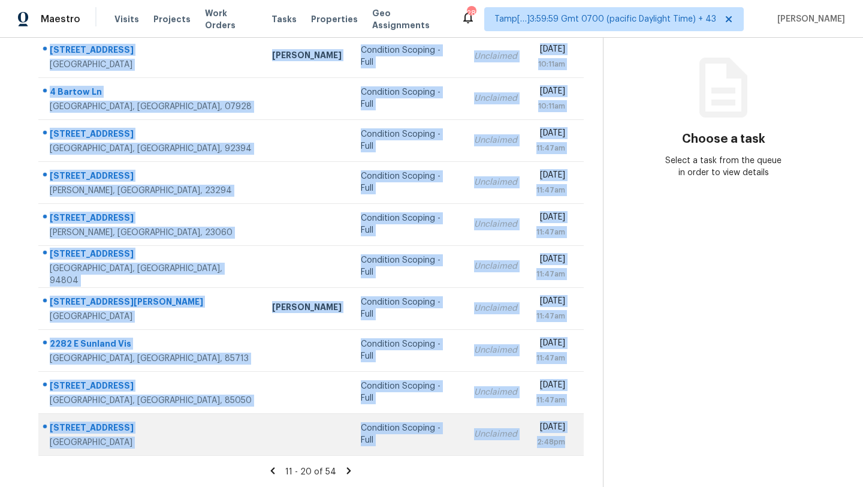
drag, startPoint x: 43, startPoint y: 180, endPoint x: 571, endPoint y: 444, distance: 590.6
click at [571, 444] on tbody "[STREET_ADDRESS] [PERSON_NAME] Condition Scoping - Full Unclaimed [DATE] 10:11a…" at bounding box center [311, 245] width 546 height 420
copy tbody "[STREET_ADDRESS] [PERSON_NAME] Condition Scoping - Full Unclaimed [DATE] 10:11a…"
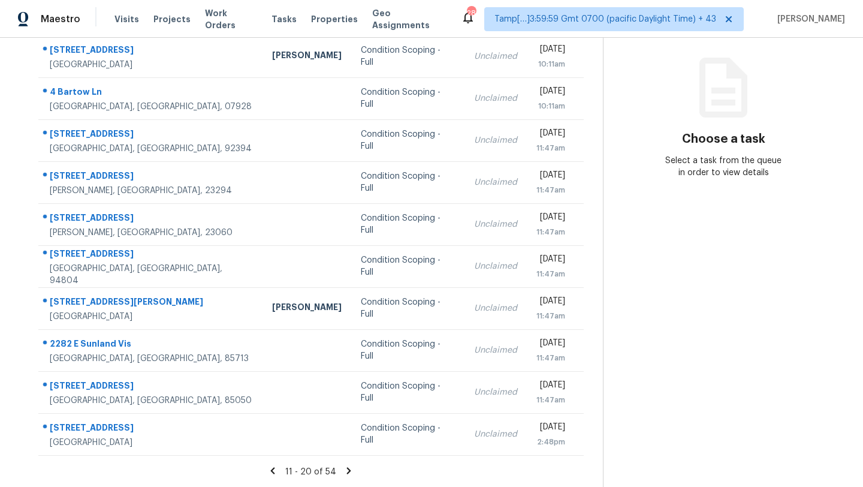
click at [347, 468] on icon at bounding box center [349, 470] width 4 height 7
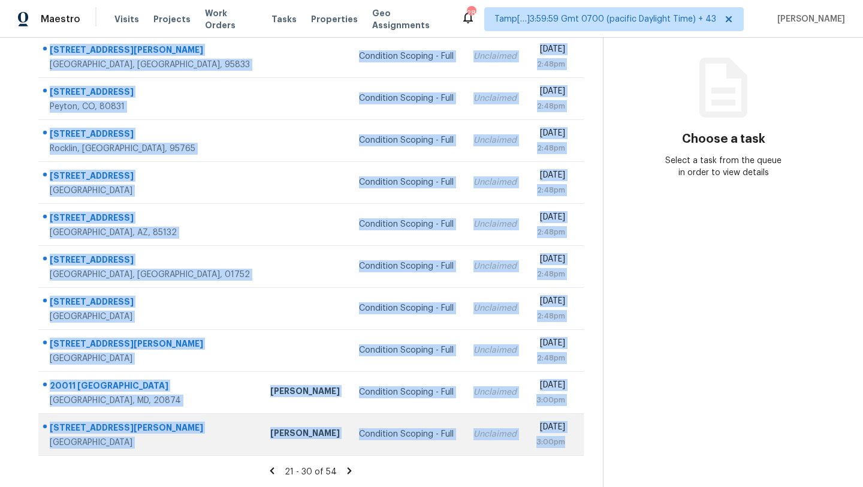
drag, startPoint x: 43, startPoint y: 94, endPoint x: 573, endPoint y: 447, distance: 636.8
click at [573, 447] on tbody "837 Haggin Ave Sacramento, CA, 95833 Condition Scoping - Full Unclaimed Thu, Se…" at bounding box center [311, 245] width 546 height 420
copy tbody "837 Haggin Ave Sacramento, CA, 95833 Condition Scoping - Full Unclaimed Thu, Se…"
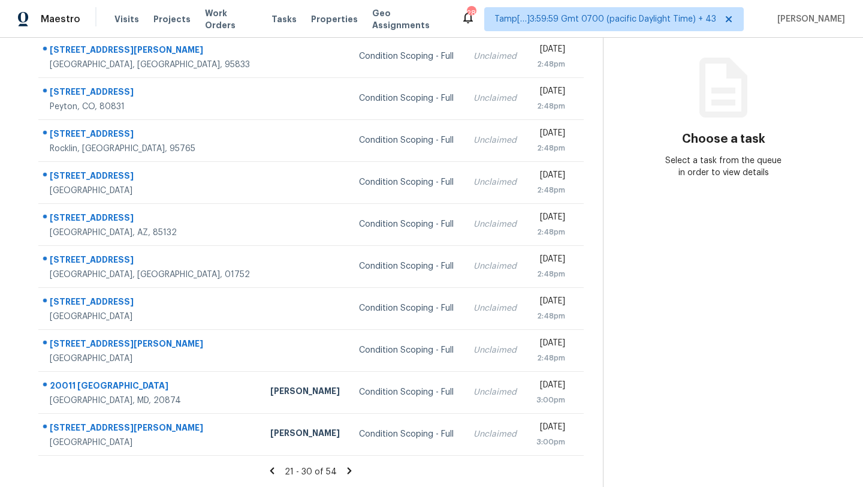
click at [347, 469] on icon at bounding box center [349, 470] width 11 height 11
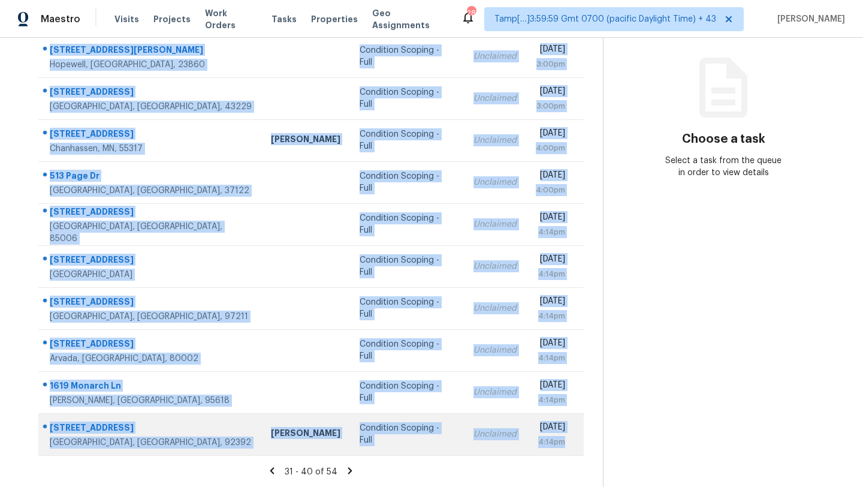
drag, startPoint x: 43, startPoint y: 103, endPoint x: 574, endPoint y: 450, distance: 635.4
click at [574, 450] on tbody "386 Libby Ave Hopewell, VA, 23860 Condition Scoping - Full Unclaimed Thu, Sep 4…" at bounding box center [311, 245] width 546 height 420
copy tbody "386 Libby Ave Hopewell, VA, 23860 Condition Scoping - Full Unclaimed Thu, Sep 4…"
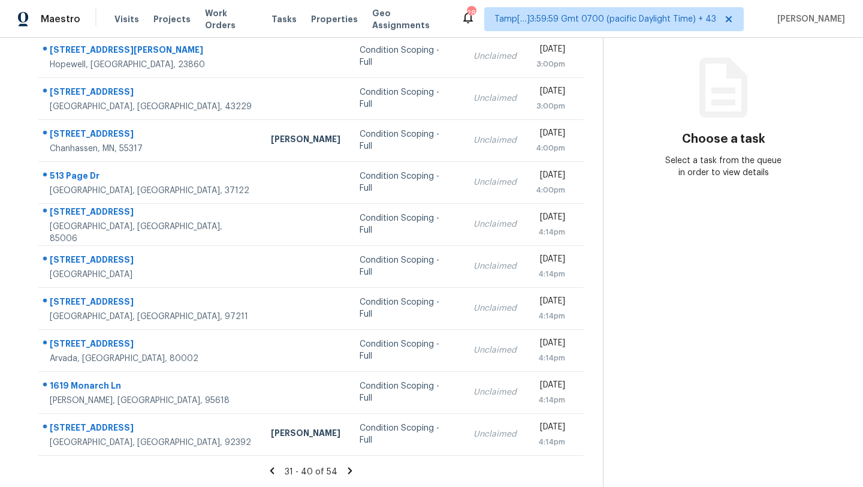
click at [350, 467] on icon at bounding box center [350, 470] width 11 height 11
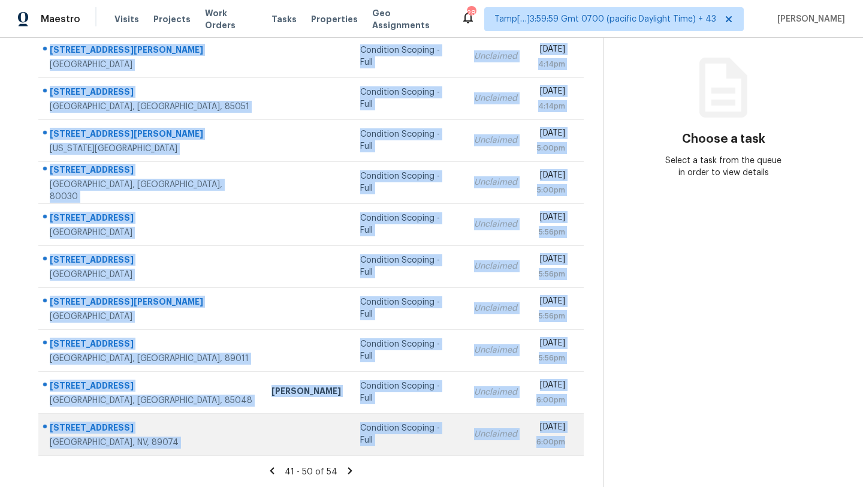
drag, startPoint x: 41, startPoint y: 92, endPoint x: 574, endPoint y: 448, distance: 641.3
click at [574, 448] on tbody "4300 Newton Ave Unit 56 San Diego, CA, 92113 Condition Scoping - Full Unclaimed…" at bounding box center [311, 245] width 546 height 420
copy tbody "4300 Newton Ave Unit 56 San Diego, CA, 92113 Condition Scoping - Full Unclaimed…"
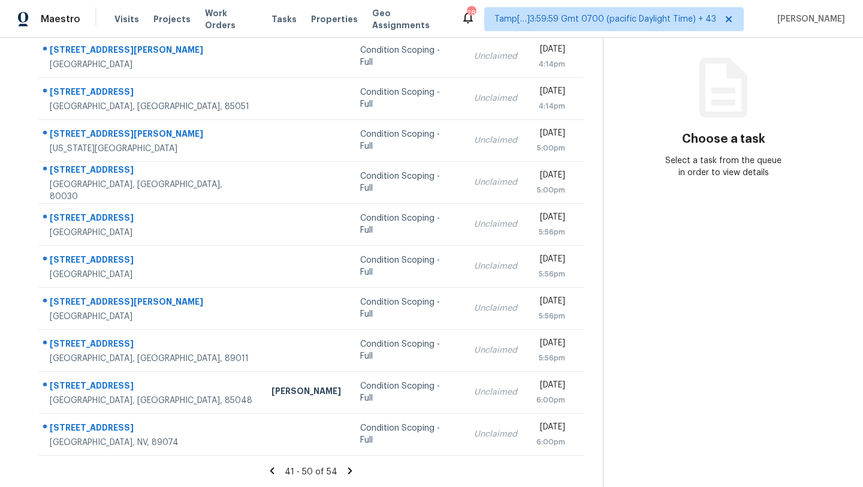
click at [345, 473] on icon at bounding box center [350, 470] width 11 height 11
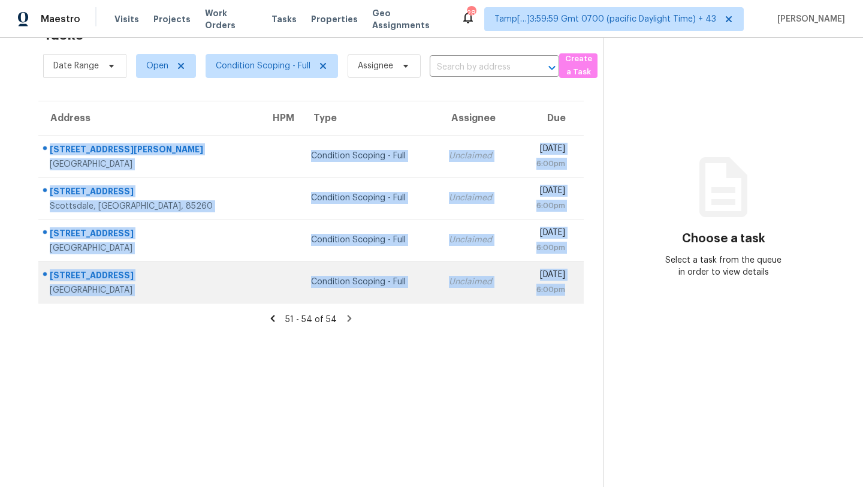
drag, startPoint x: 41, startPoint y: 139, endPoint x: 573, endPoint y: 294, distance: 554.5
click at [574, 294] on tbody "7019 La Cuesta Ln Citrus Heights, CA, 95621 Condition Scoping - Full Unclaimed …" at bounding box center [311, 219] width 546 height 168
copy tbody "7019 La Cuesta Ln Citrus Heights, CA, 95621 Condition Scoping - Full Unclaimed …"
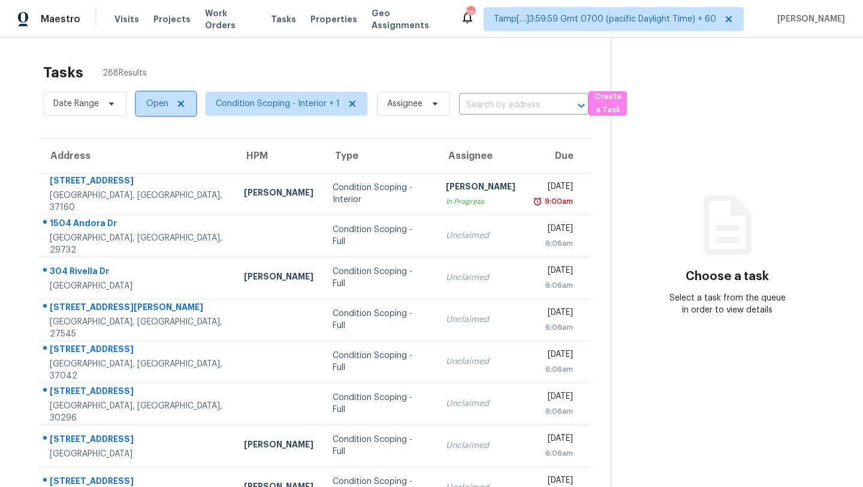
click at [158, 103] on span "Open" at bounding box center [157, 104] width 22 height 12
click at [155, 177] on label "Blocked" at bounding box center [166, 171] width 47 height 12
click at [150, 173] on input "Blocked" at bounding box center [147, 169] width 8 height 8
checkbox input "true"
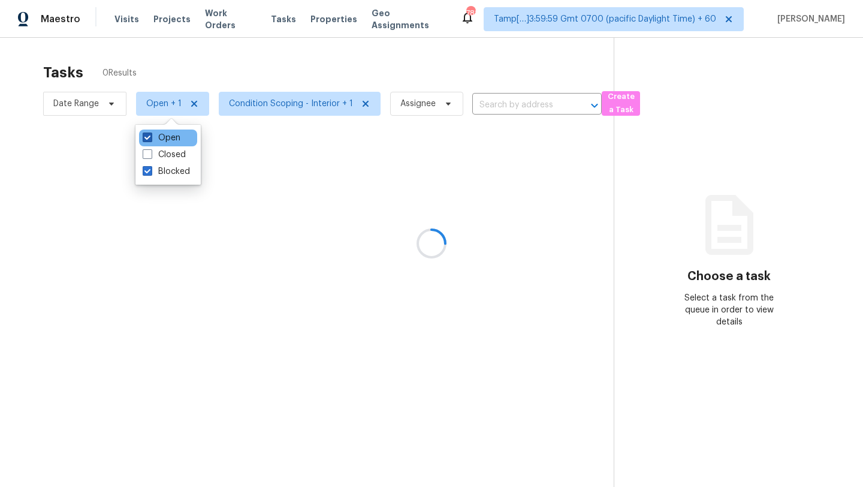
click at [158, 139] on label "Open" at bounding box center [162, 138] width 38 height 12
click at [150, 139] on input "Open" at bounding box center [147, 136] width 8 height 8
checkbox input "false"
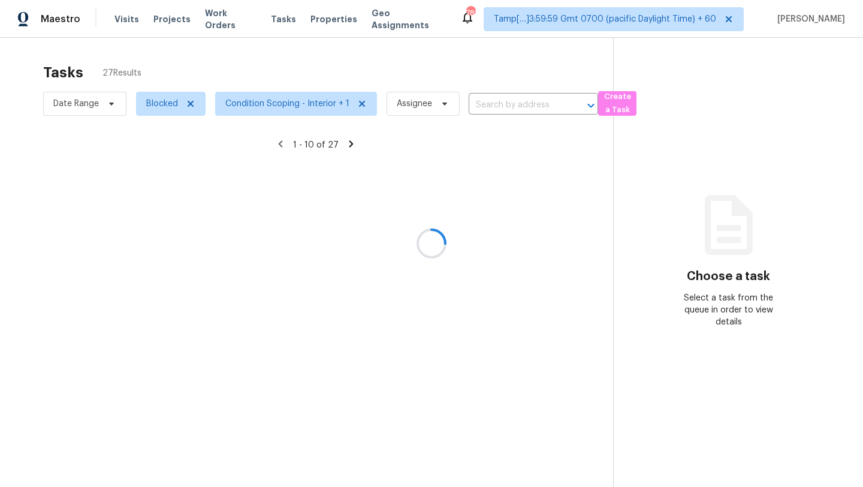
click at [272, 71] on div at bounding box center [431, 243] width 863 height 487
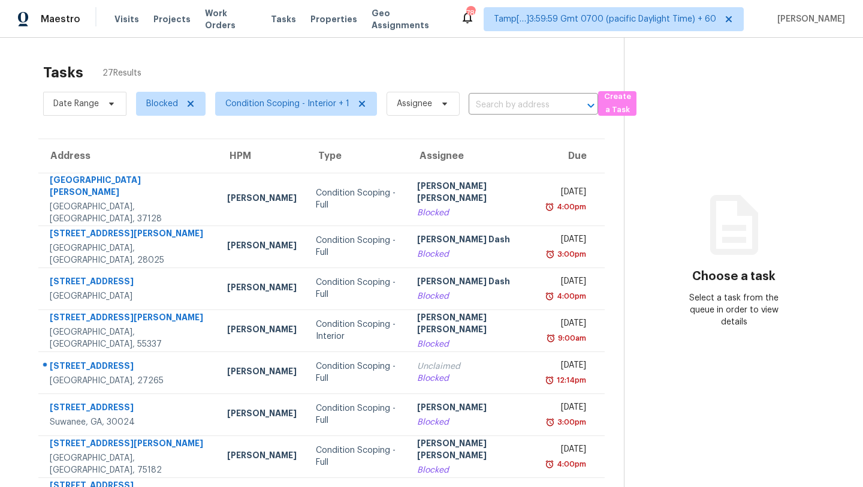
click at [141, 89] on span "Blocked" at bounding box center [165, 103] width 79 height 31
click at [150, 102] on span "Blocked" at bounding box center [162, 104] width 32 height 12
click at [152, 177] on label "Open" at bounding box center [162, 171] width 38 height 12
click at [150, 173] on input "Open" at bounding box center [147, 169] width 8 height 8
checkbox input "true"
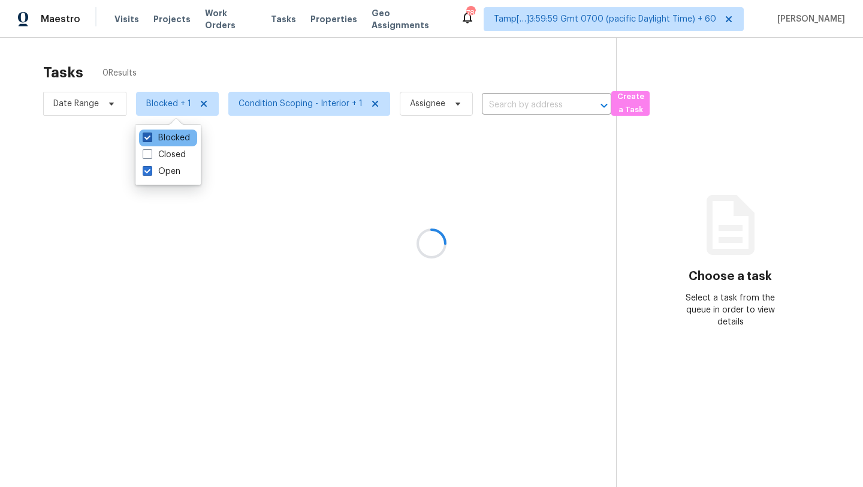
click at [152, 137] on label "Blocked" at bounding box center [166, 138] width 47 height 12
click at [150, 137] on input "Blocked" at bounding box center [147, 136] width 8 height 8
checkbox input "false"
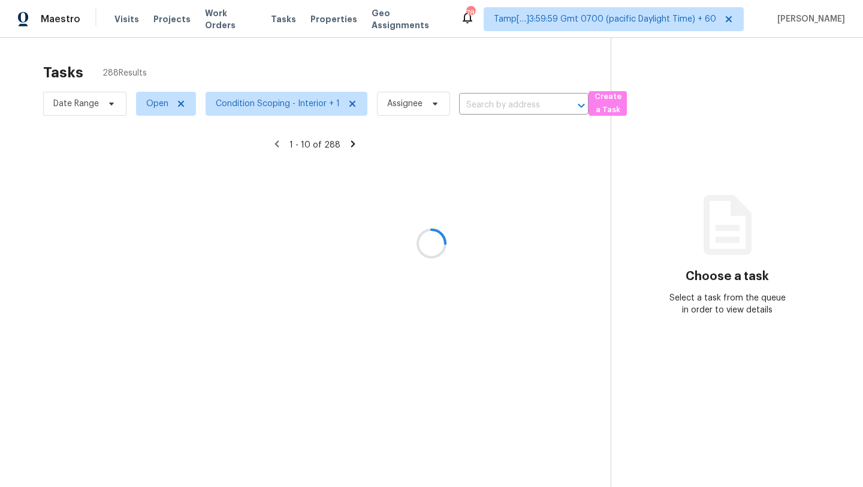
click at [197, 65] on div at bounding box center [431, 243] width 863 height 487
